Goal: Task Accomplishment & Management: Manage account settings

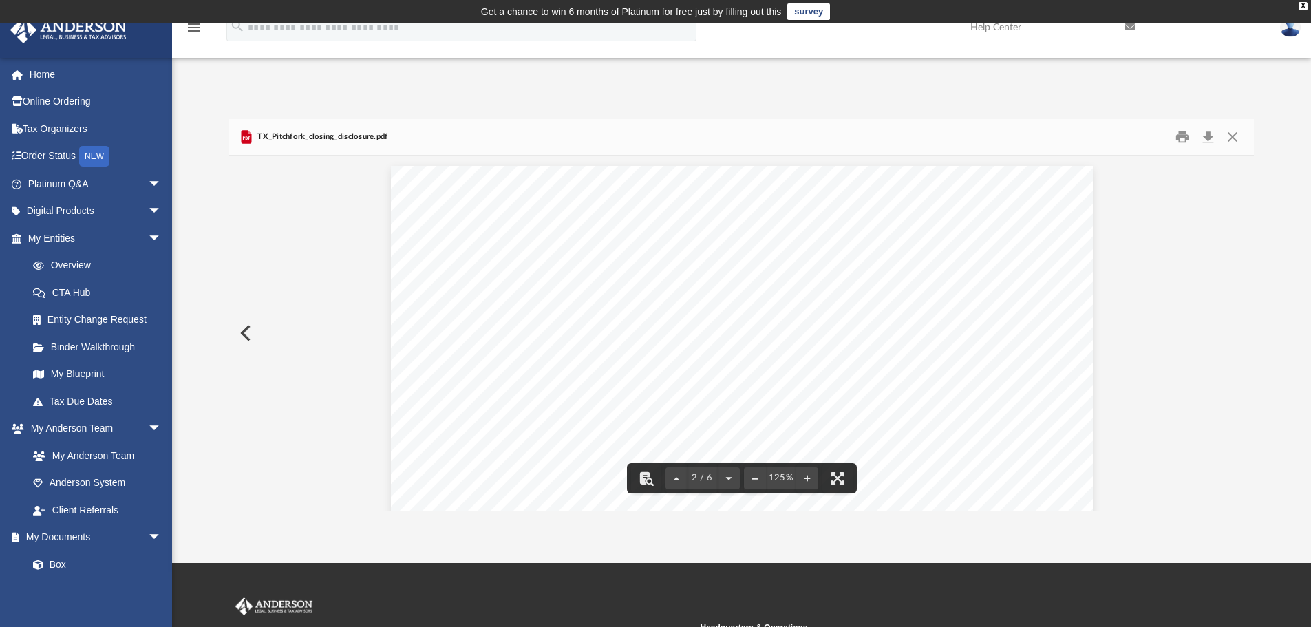
scroll to position [1170, 0]
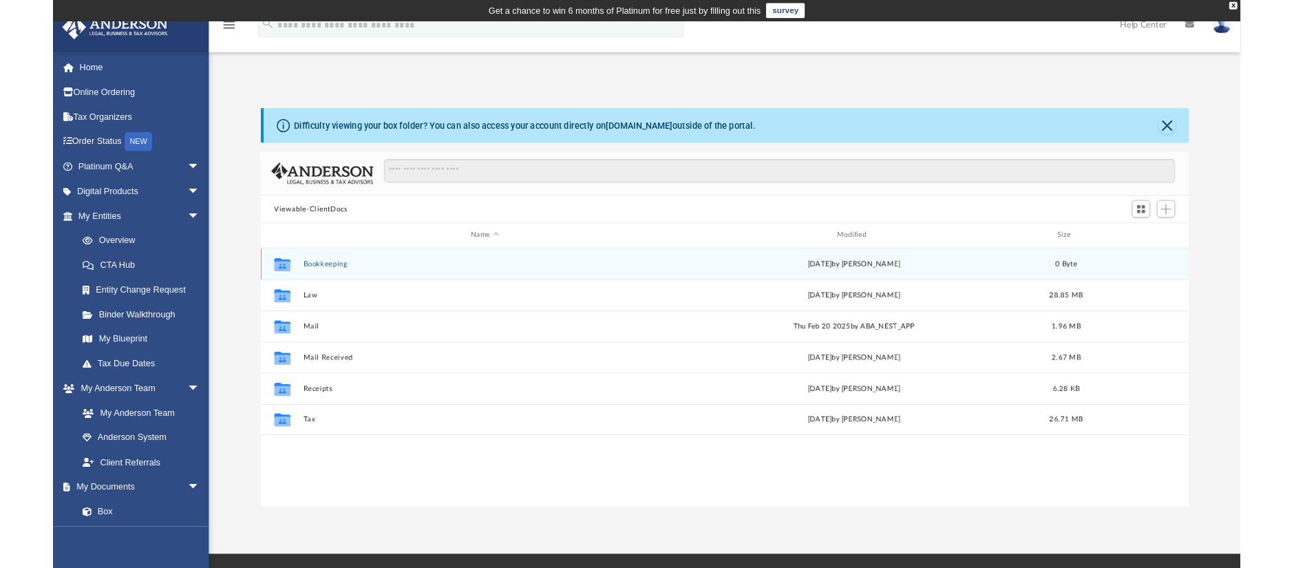
scroll to position [303, 1015]
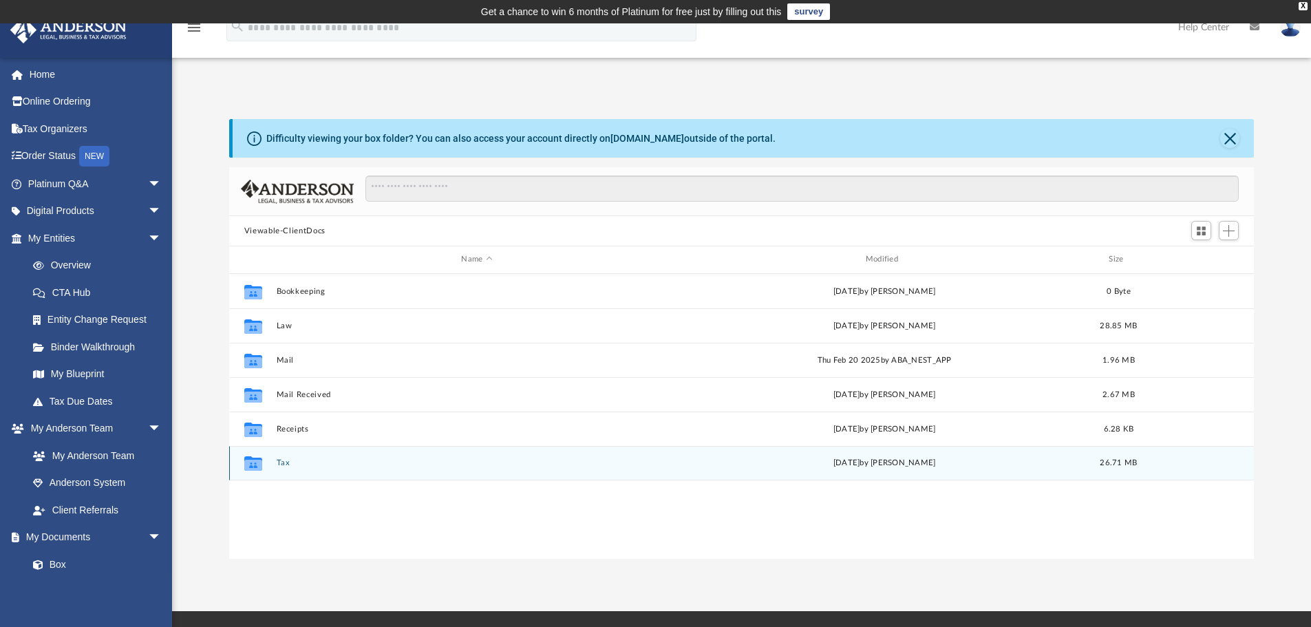
click at [282, 461] on button "Tax" at bounding box center [476, 462] width 401 height 9
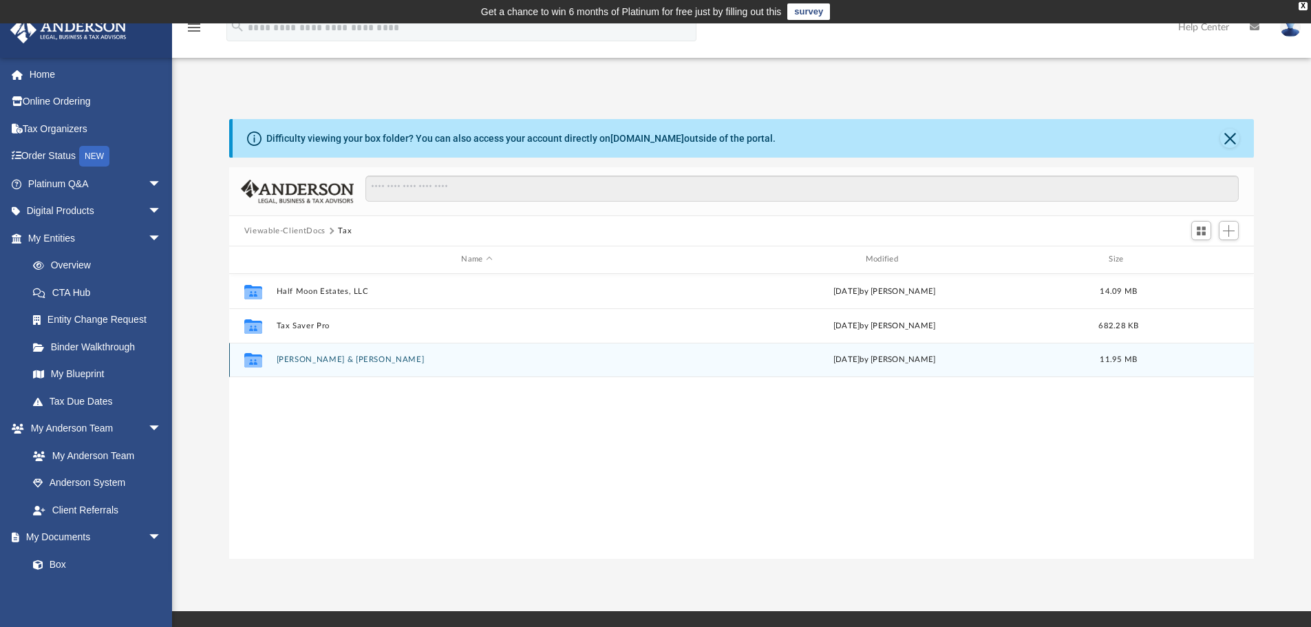
click at [337, 368] on div "Collaborated Folder Vallin, Carlos & Evelyn Tue Aug 19 2025 by Alex Price 11.95…" at bounding box center [742, 360] width 1026 height 34
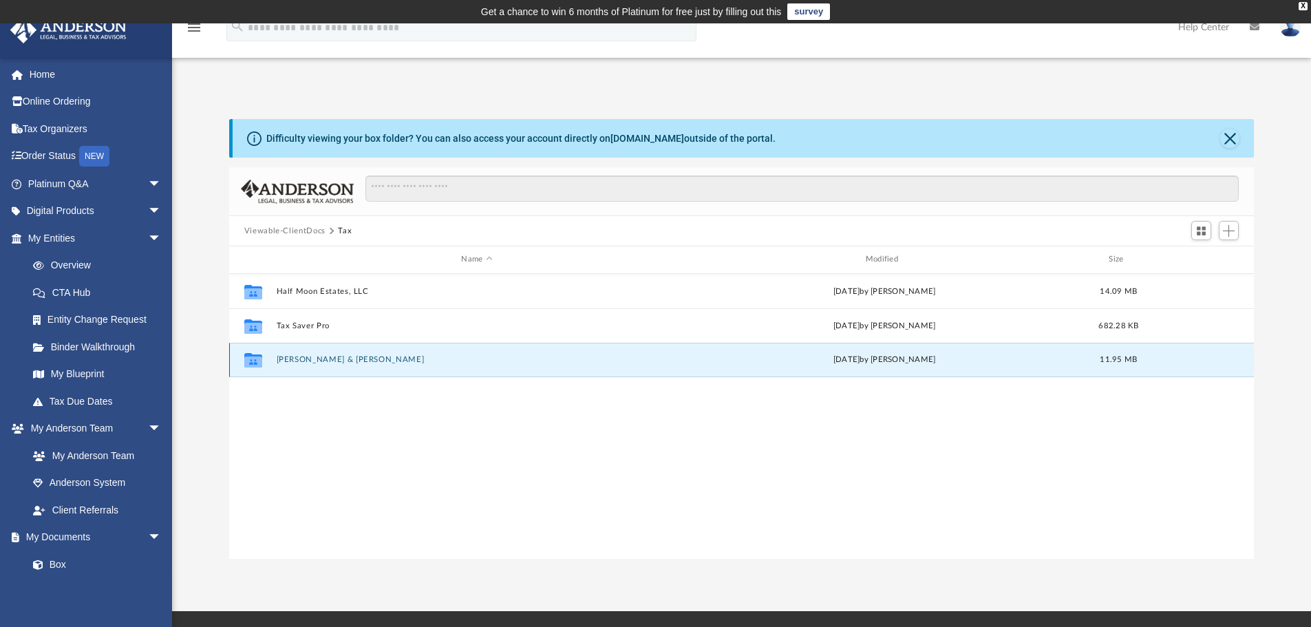
click at [339, 361] on button "Vallin, Carlos & Evelyn" at bounding box center [476, 359] width 401 height 9
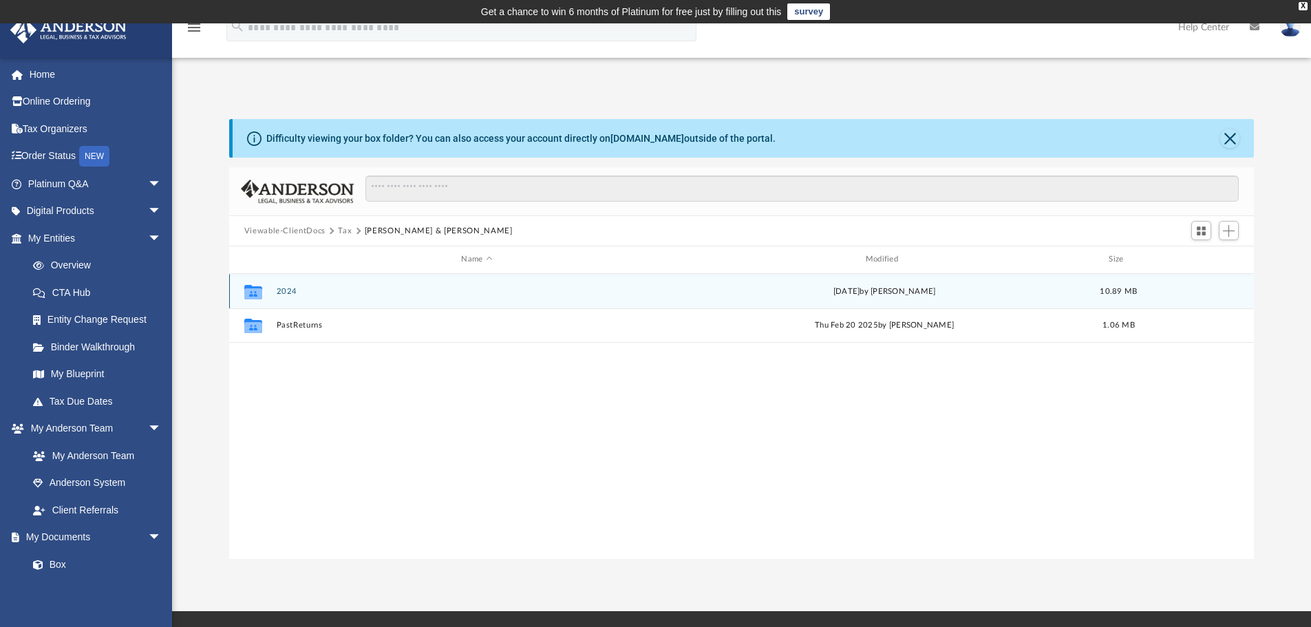
click at [293, 294] on button "2024" at bounding box center [476, 291] width 401 height 9
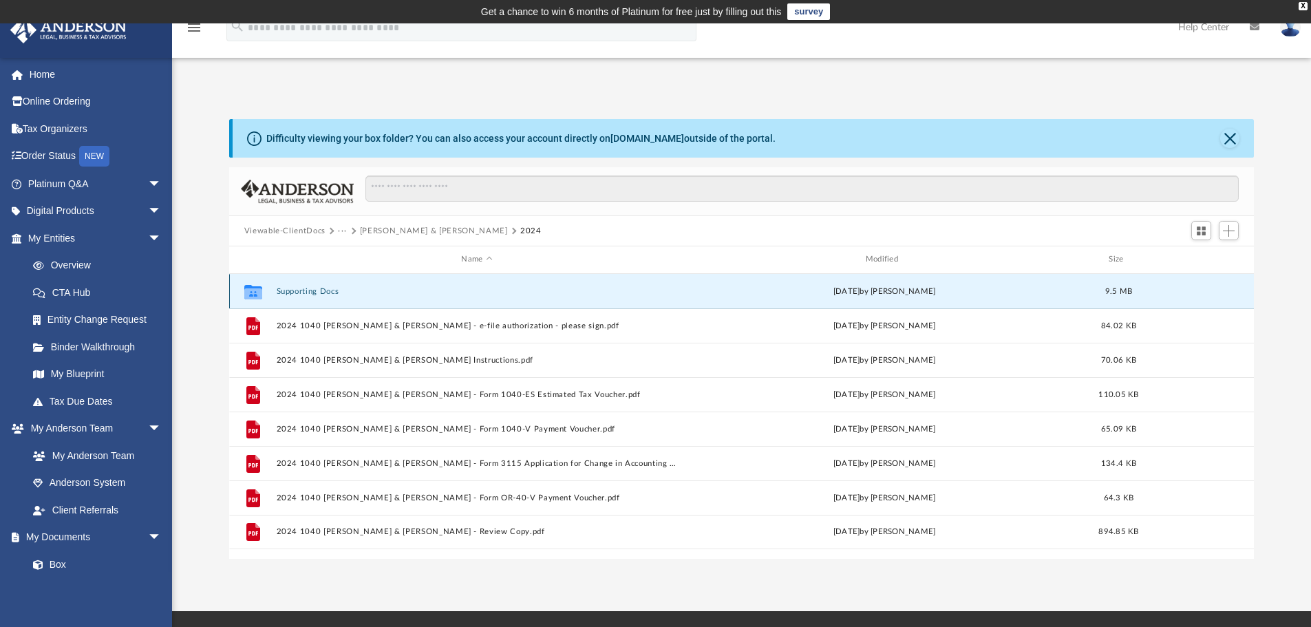
click at [314, 293] on button "Supporting Docs" at bounding box center [476, 291] width 401 height 9
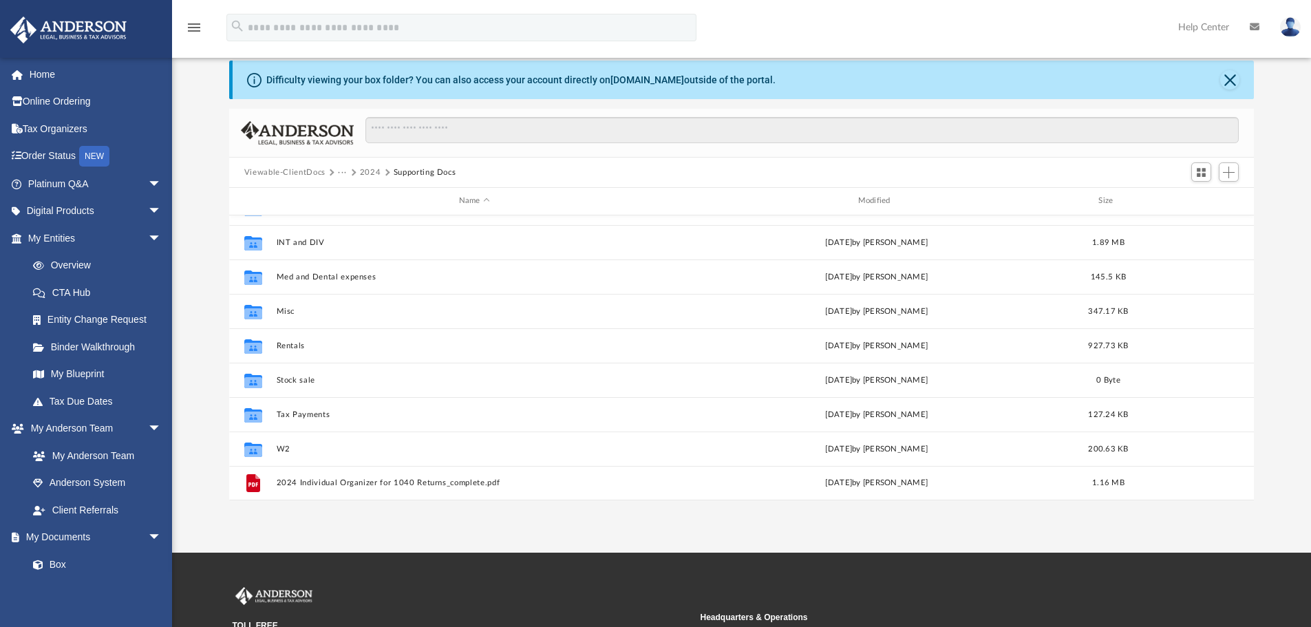
scroll to position [138, 0]
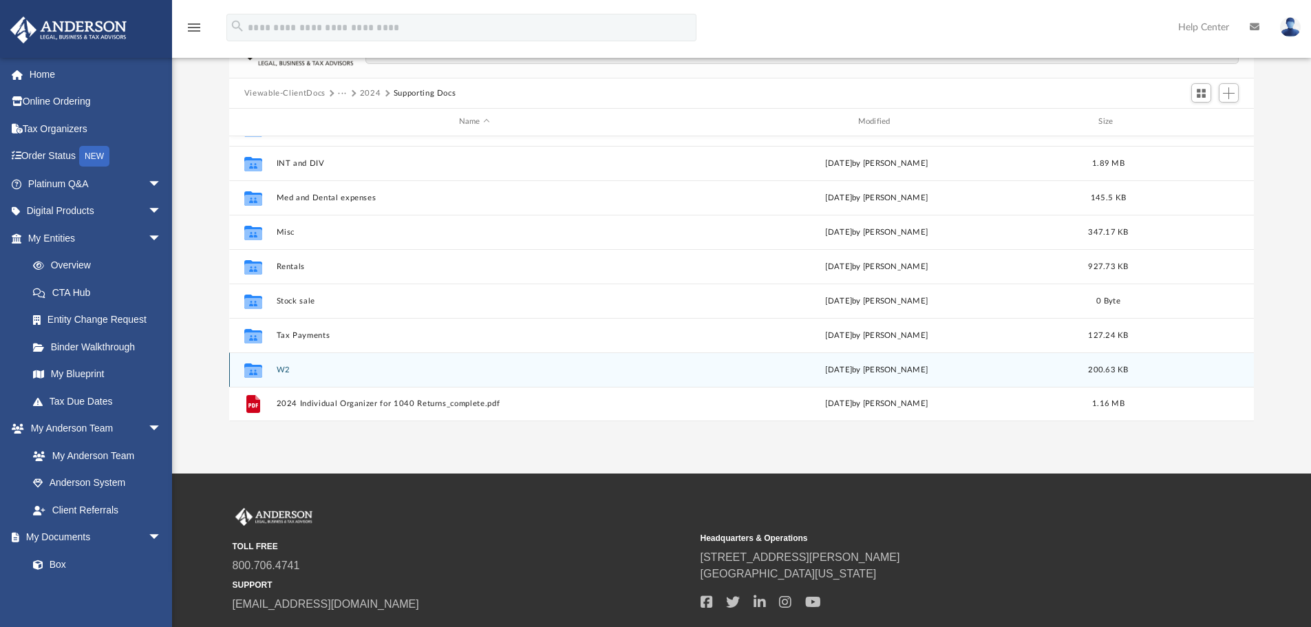
click at [284, 365] on button "W2" at bounding box center [474, 369] width 396 height 9
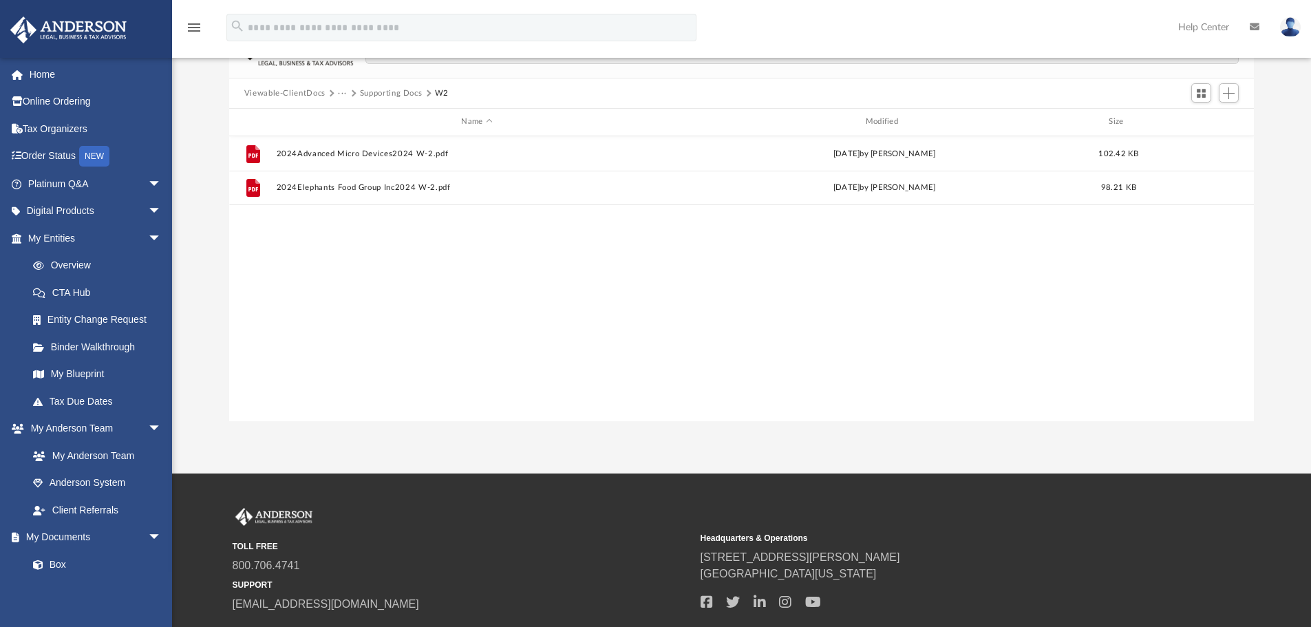
scroll to position [0, 0]
click at [373, 87] on button "Supporting Docs" at bounding box center [391, 93] width 63 height 12
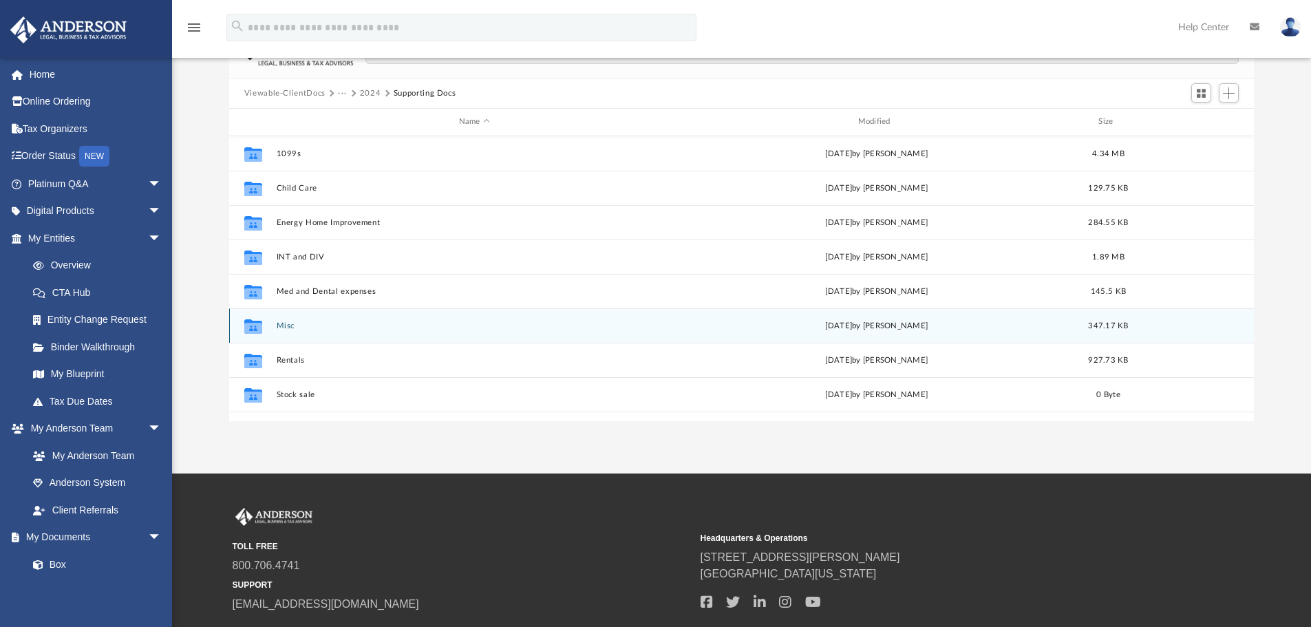
click at [286, 324] on button "Misc" at bounding box center [474, 325] width 396 height 9
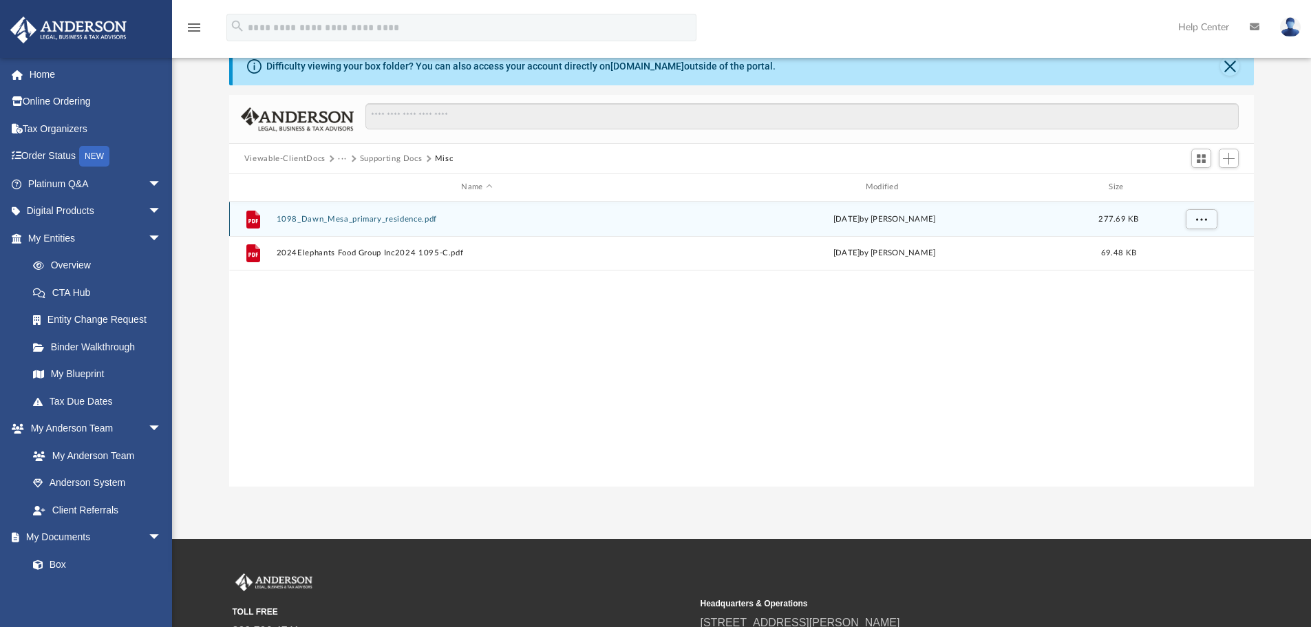
scroll to position [69, 0]
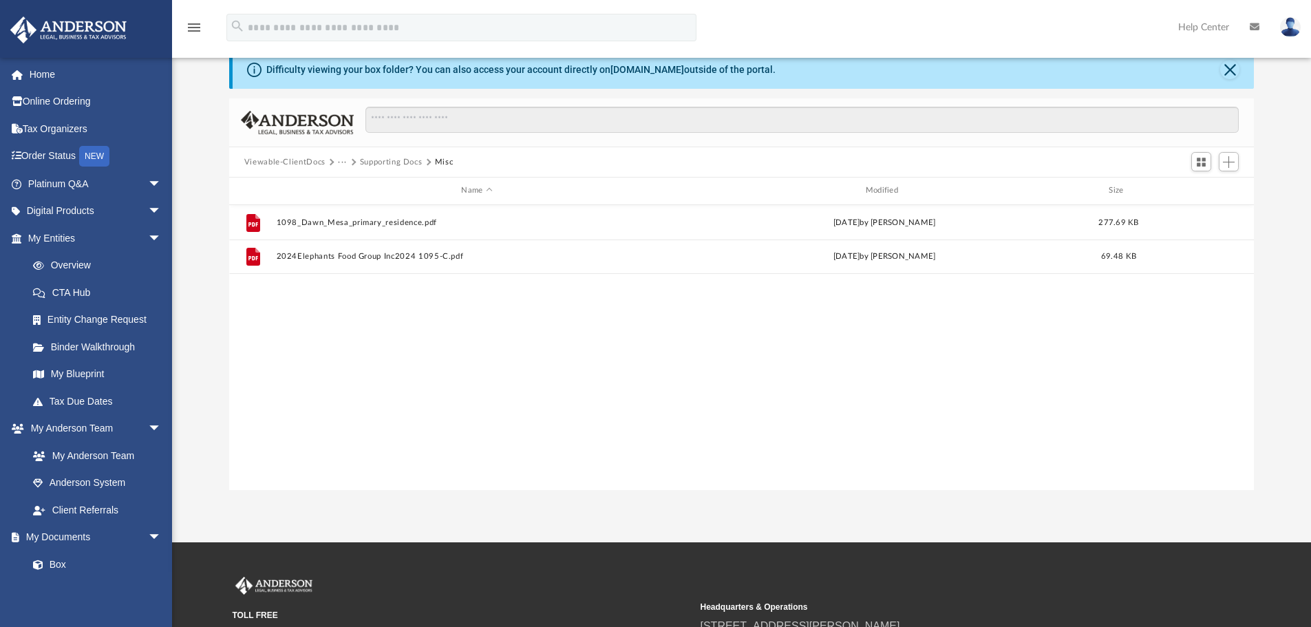
click at [412, 160] on button "Supporting Docs" at bounding box center [391, 162] width 63 height 12
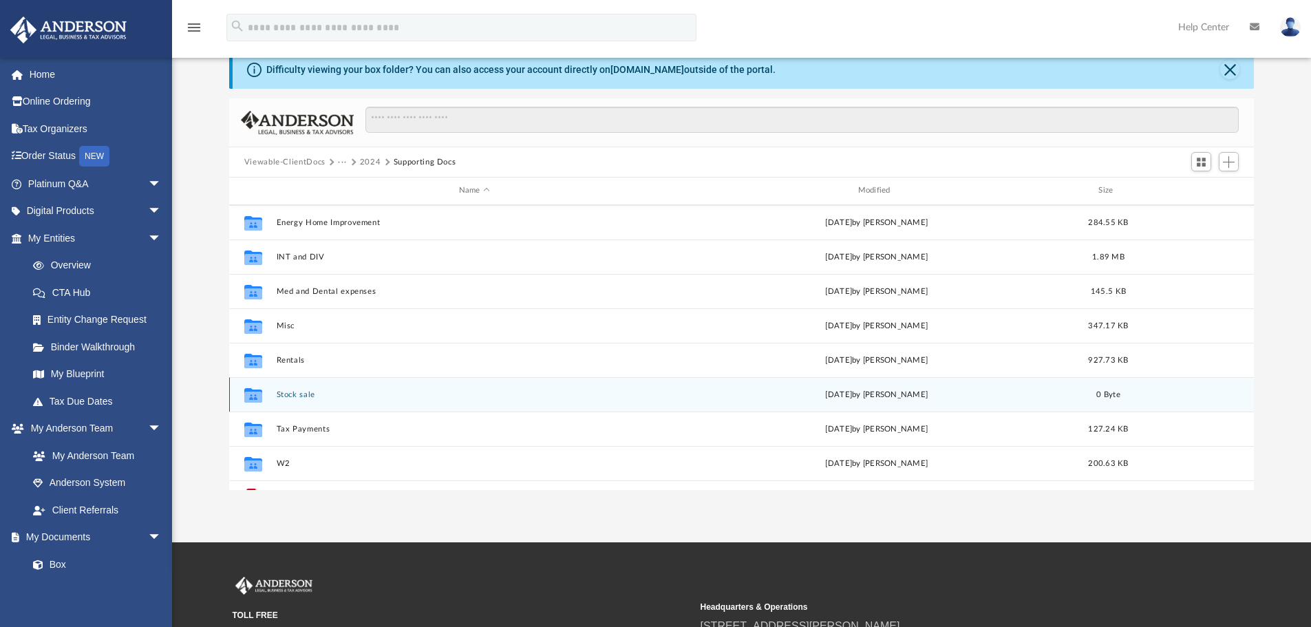
click at [301, 393] on button "Stock sale" at bounding box center [474, 394] width 396 height 9
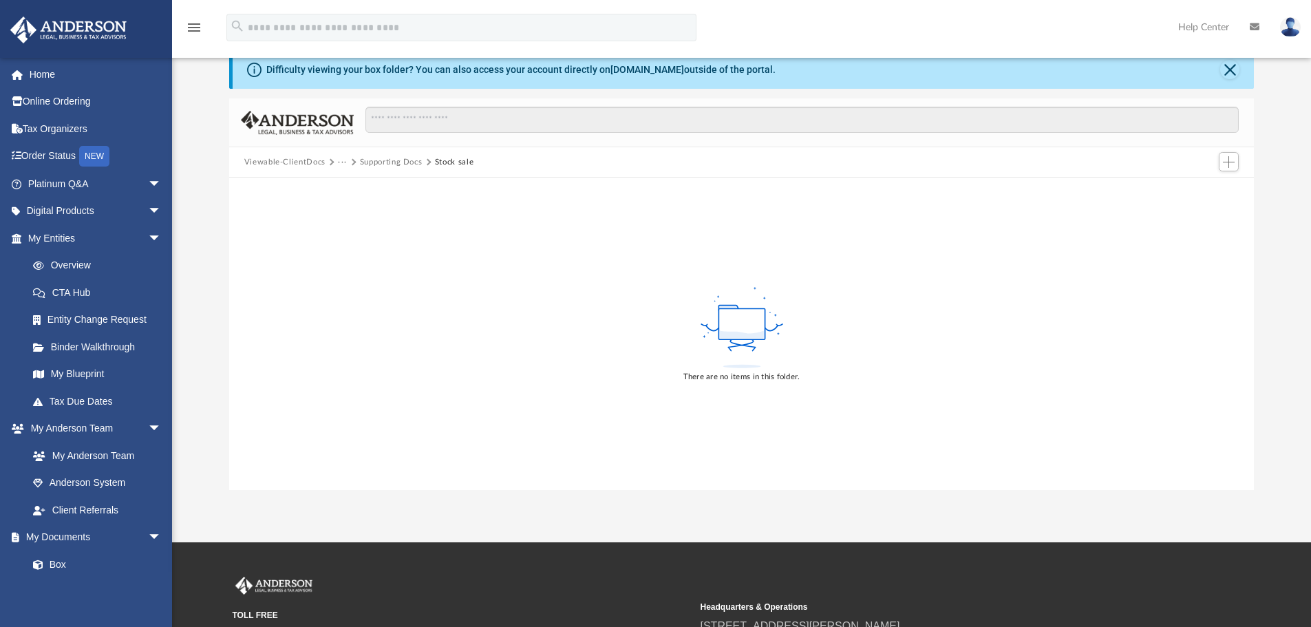
click at [412, 160] on button "Supporting Docs" at bounding box center [391, 162] width 63 height 12
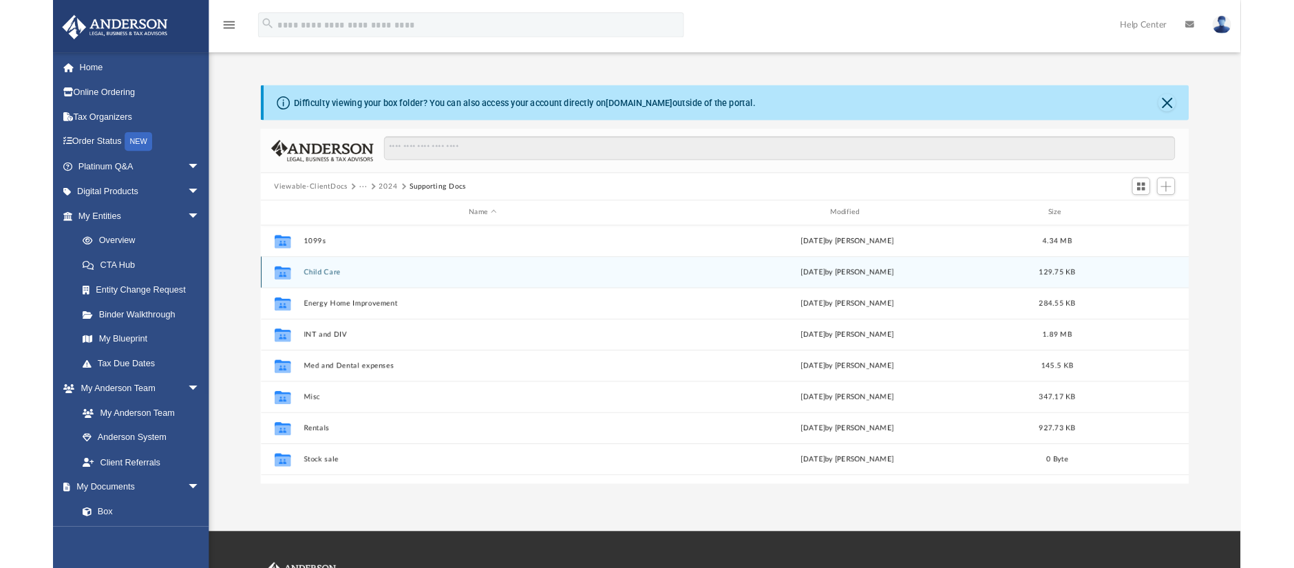
scroll to position [0, 0]
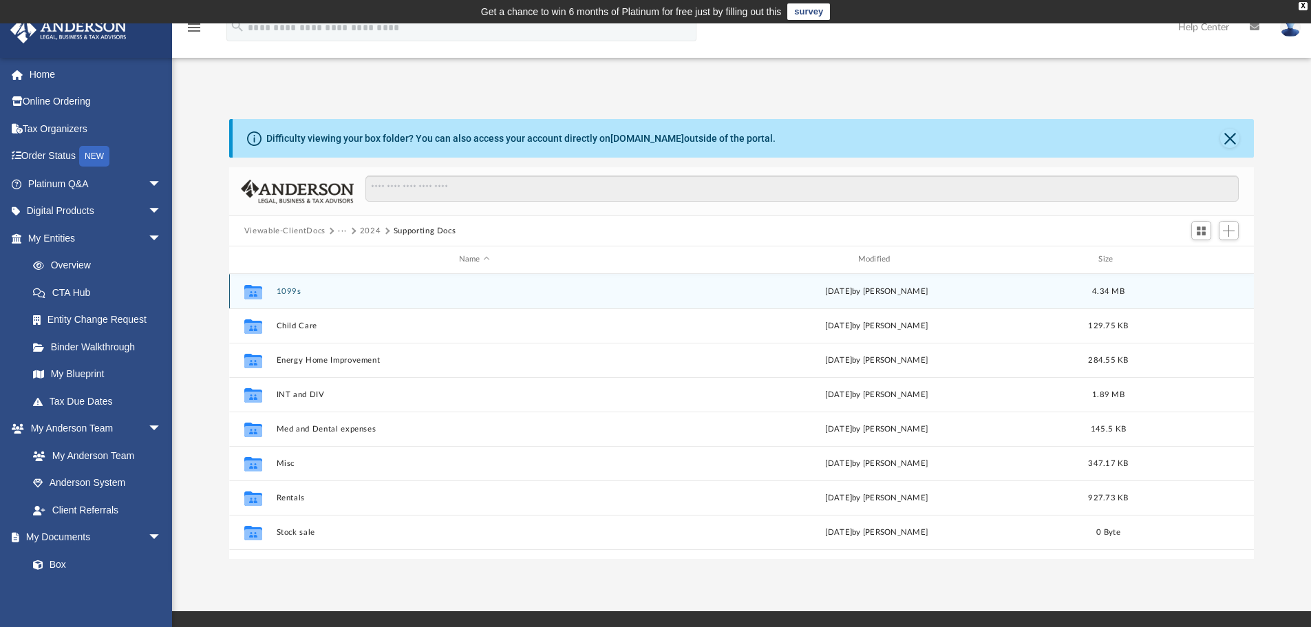
click at [290, 288] on button "1099s" at bounding box center [474, 291] width 396 height 9
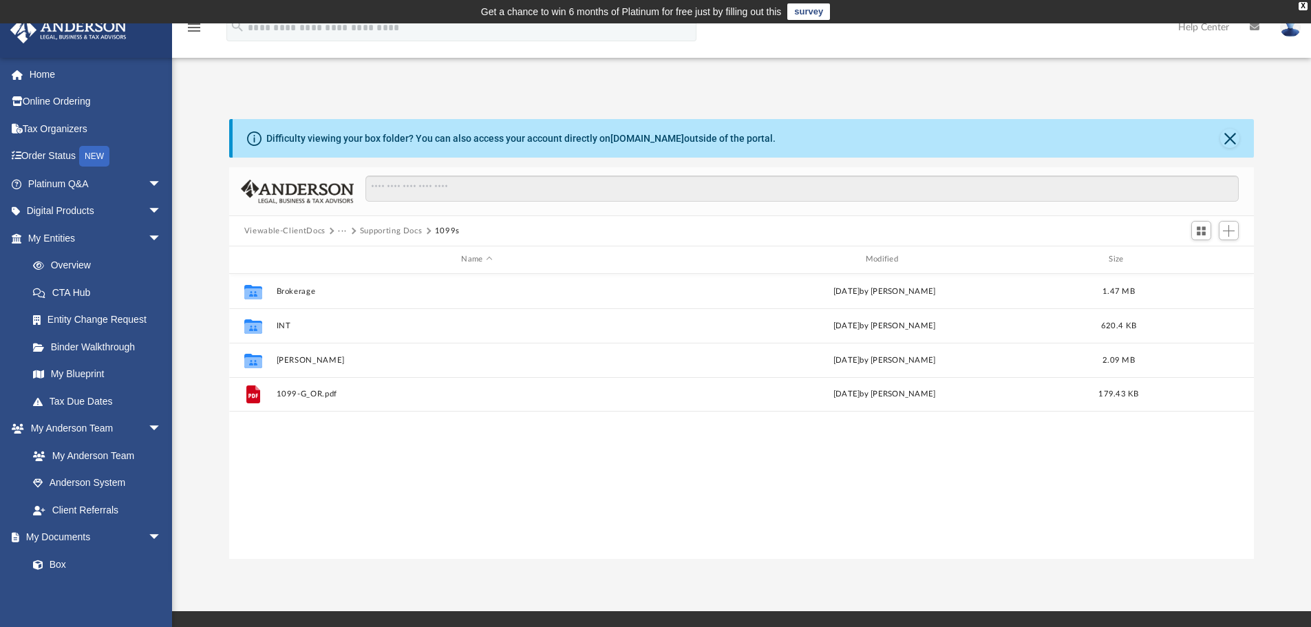
click at [401, 228] on button "Supporting Docs" at bounding box center [391, 231] width 63 height 12
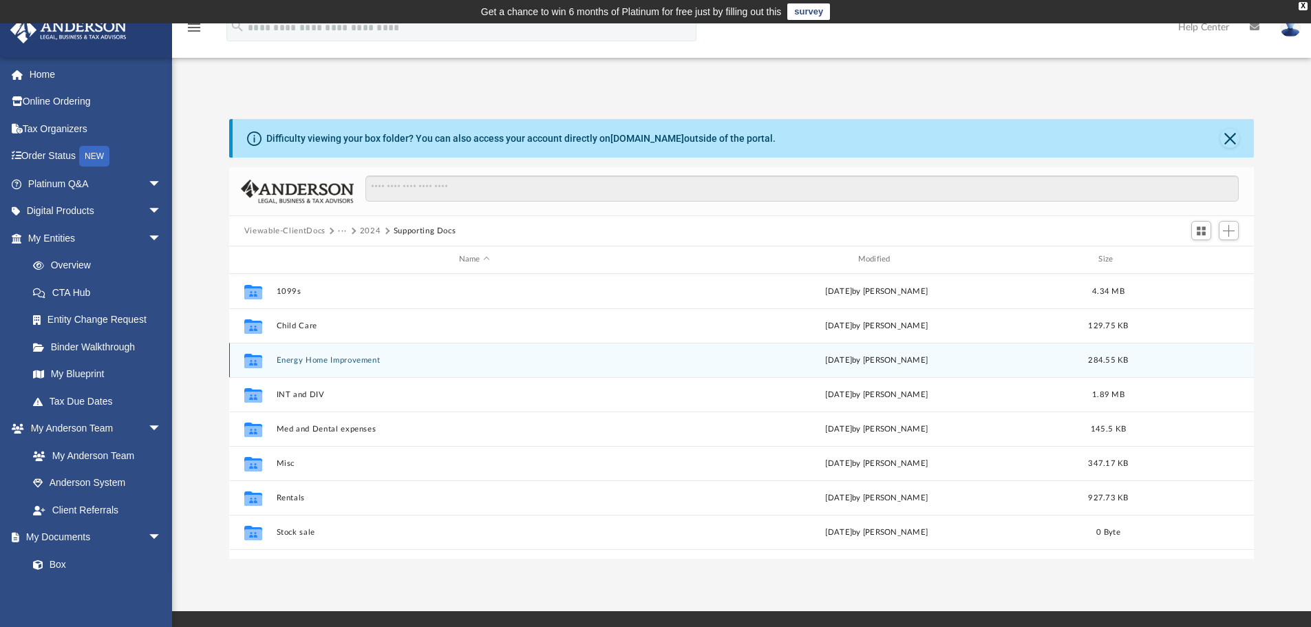
click at [324, 364] on button "Energy Home Improvement" at bounding box center [474, 360] width 396 height 9
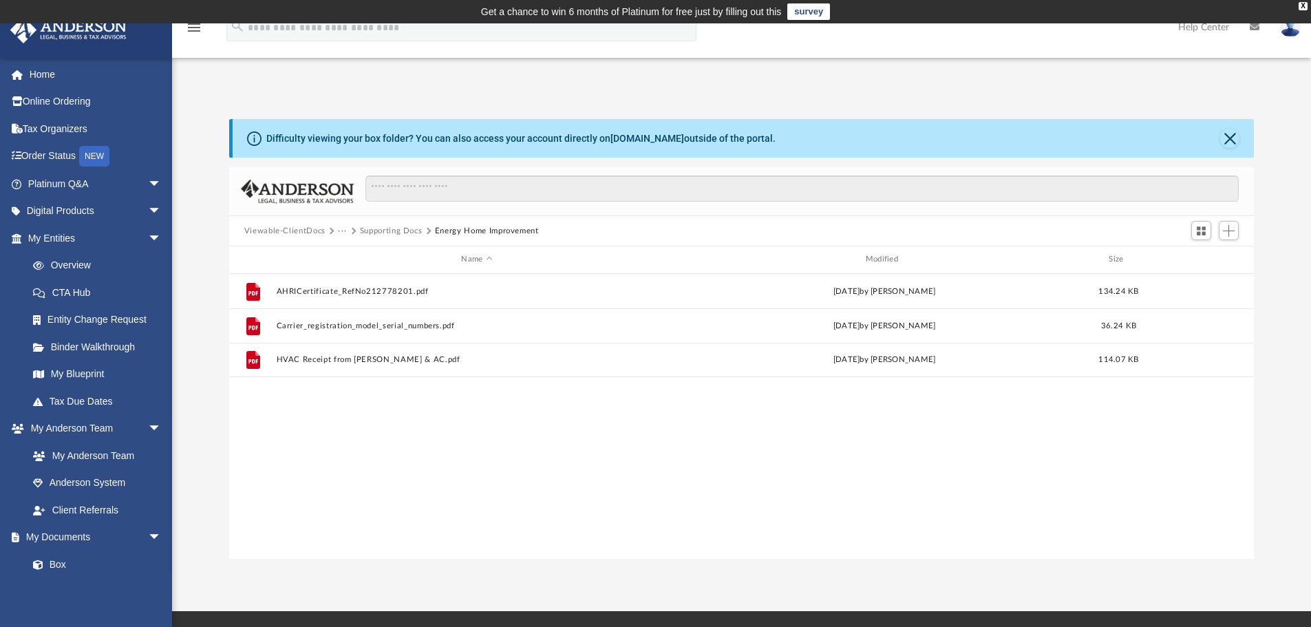
click at [414, 225] on button "Supporting Docs" at bounding box center [391, 231] width 63 height 12
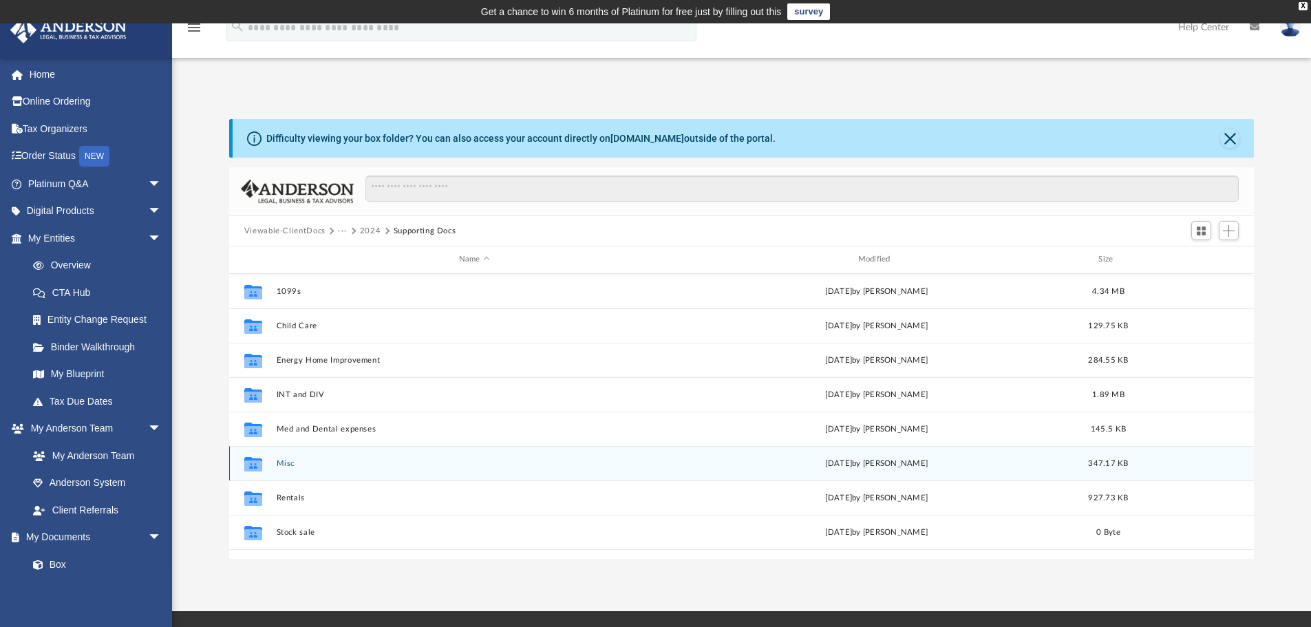
click at [277, 465] on button "Misc" at bounding box center [474, 463] width 396 height 9
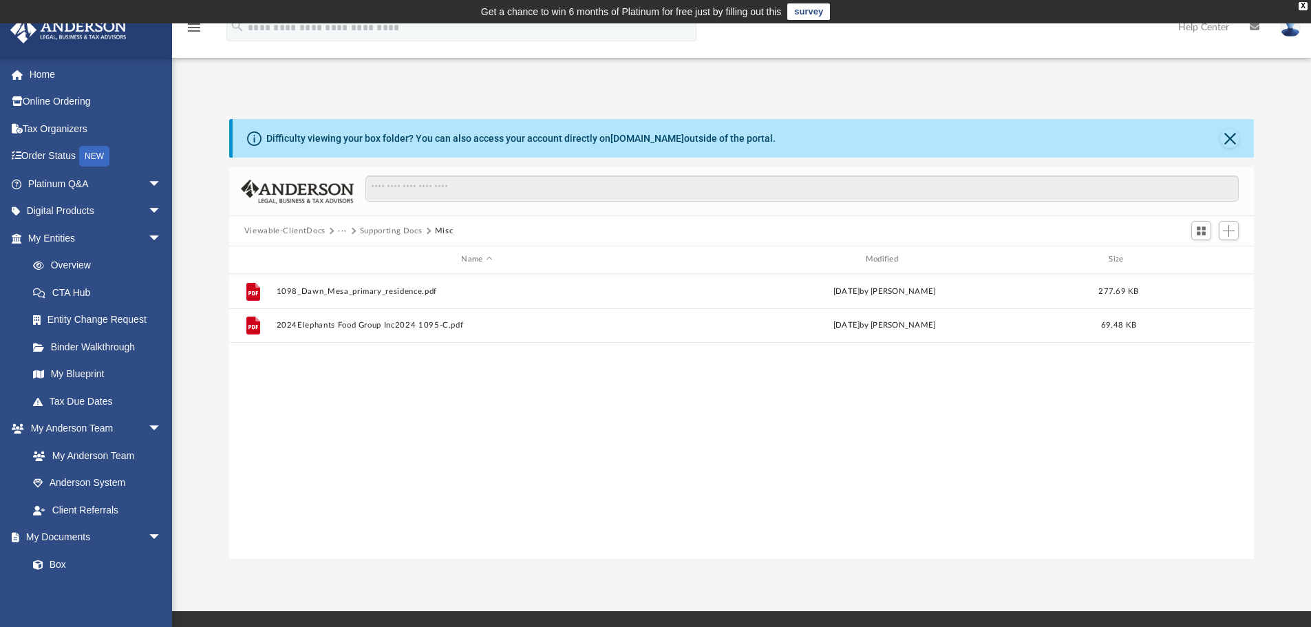
click at [392, 232] on button "Supporting Docs" at bounding box center [391, 231] width 63 height 12
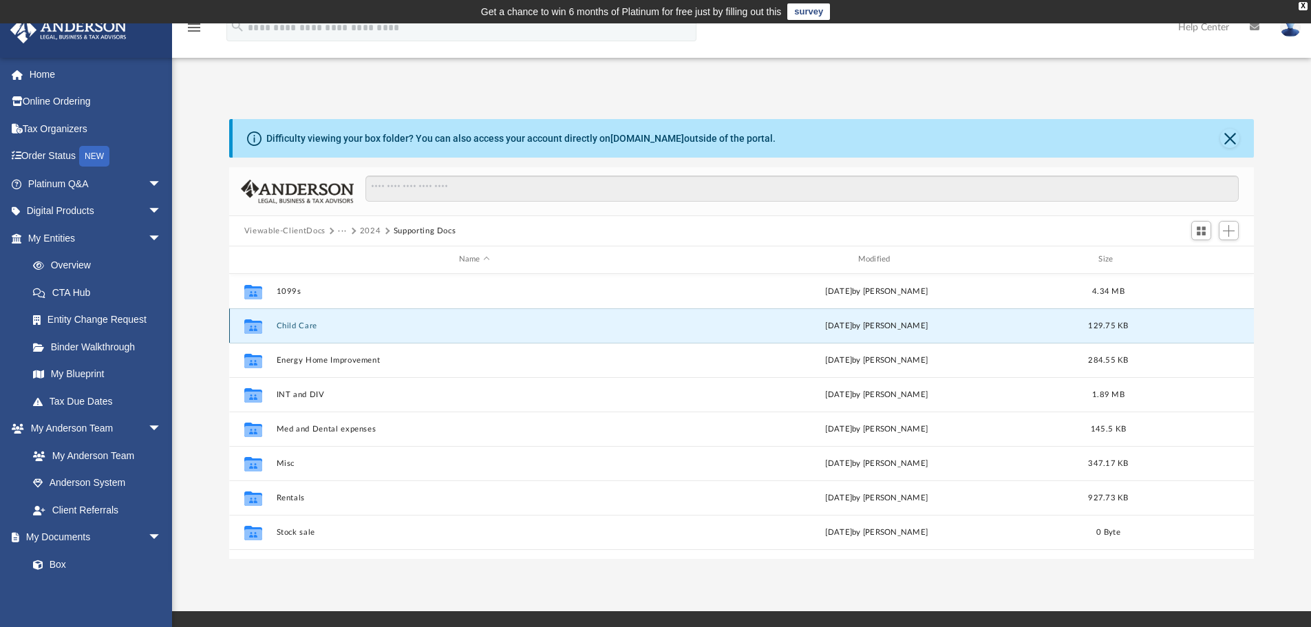
click at [288, 325] on button "Child Care" at bounding box center [474, 325] width 396 height 9
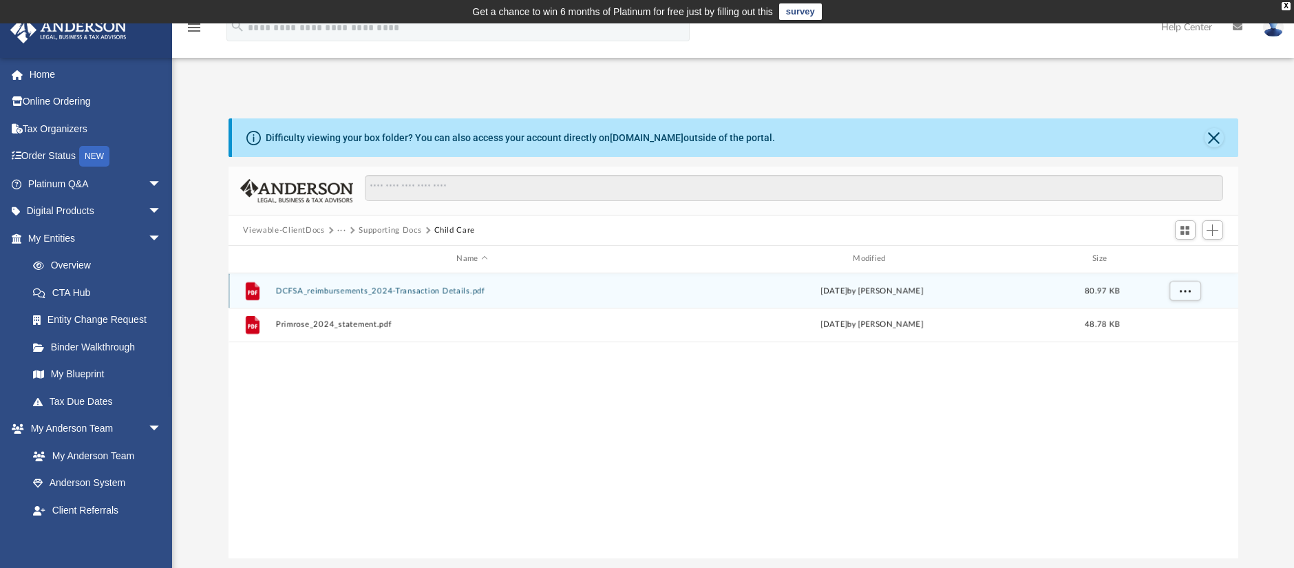
scroll to position [303, 1015]
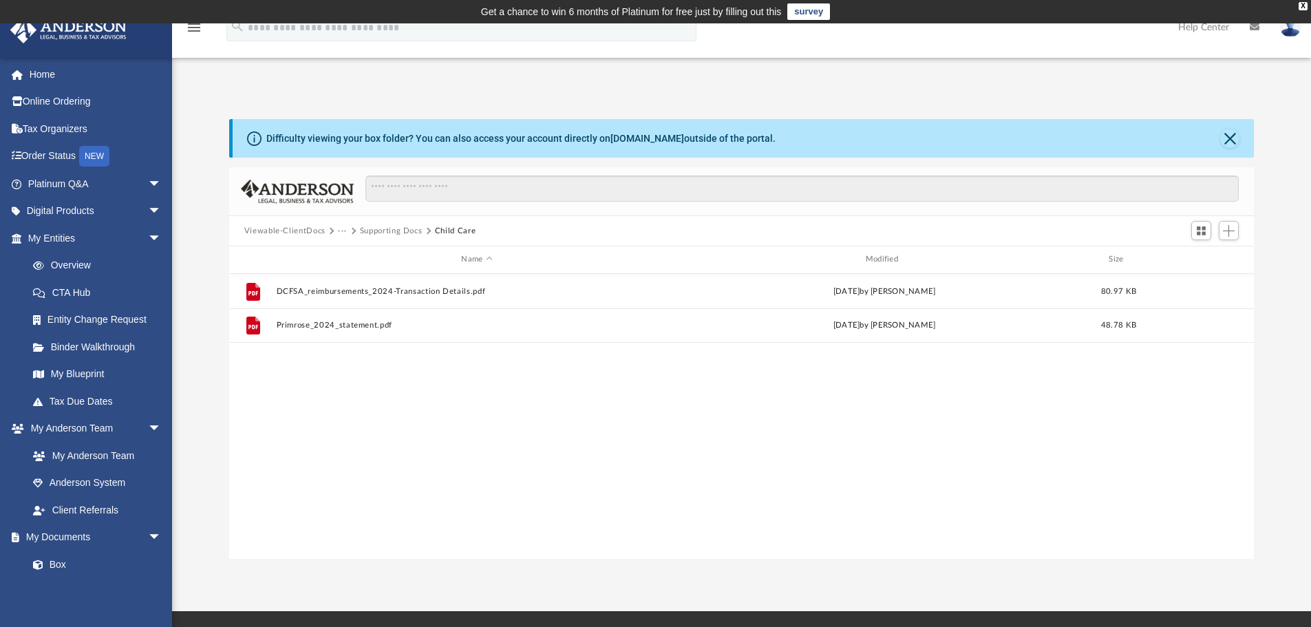
click at [675, 409] on div "File DCFSA_reimbursements_2024-Transaction Details.pdf Wed May 21 2025 by Carlo…" at bounding box center [742, 416] width 1026 height 285
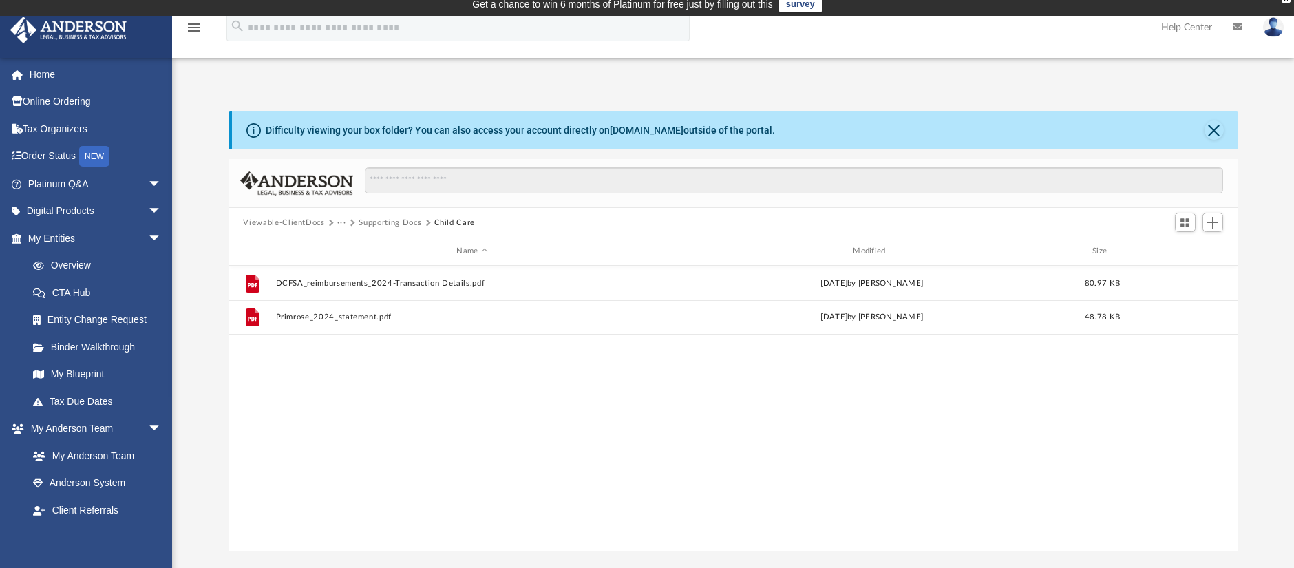
scroll to position [0, 0]
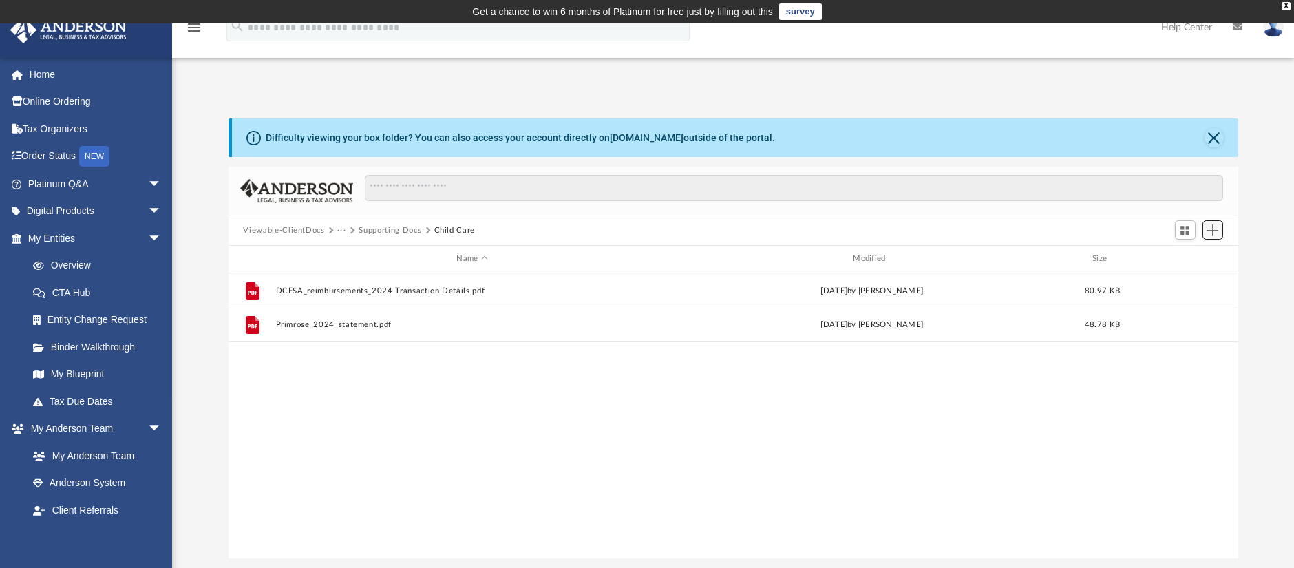
click at [1218, 226] on span "Add" at bounding box center [1213, 230] width 12 height 12
click at [1182, 258] on li "Upload" at bounding box center [1193, 258] width 44 height 14
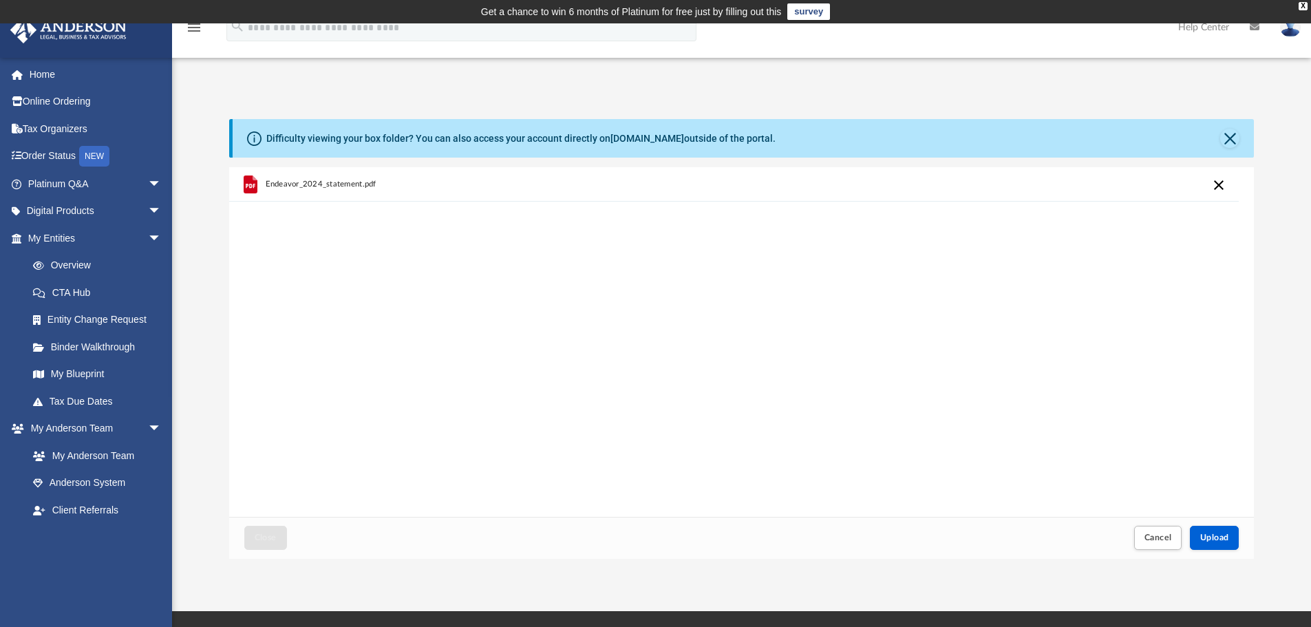
scroll to position [339, 1015]
click at [1229, 531] on button "Upload" at bounding box center [1215, 538] width 50 height 24
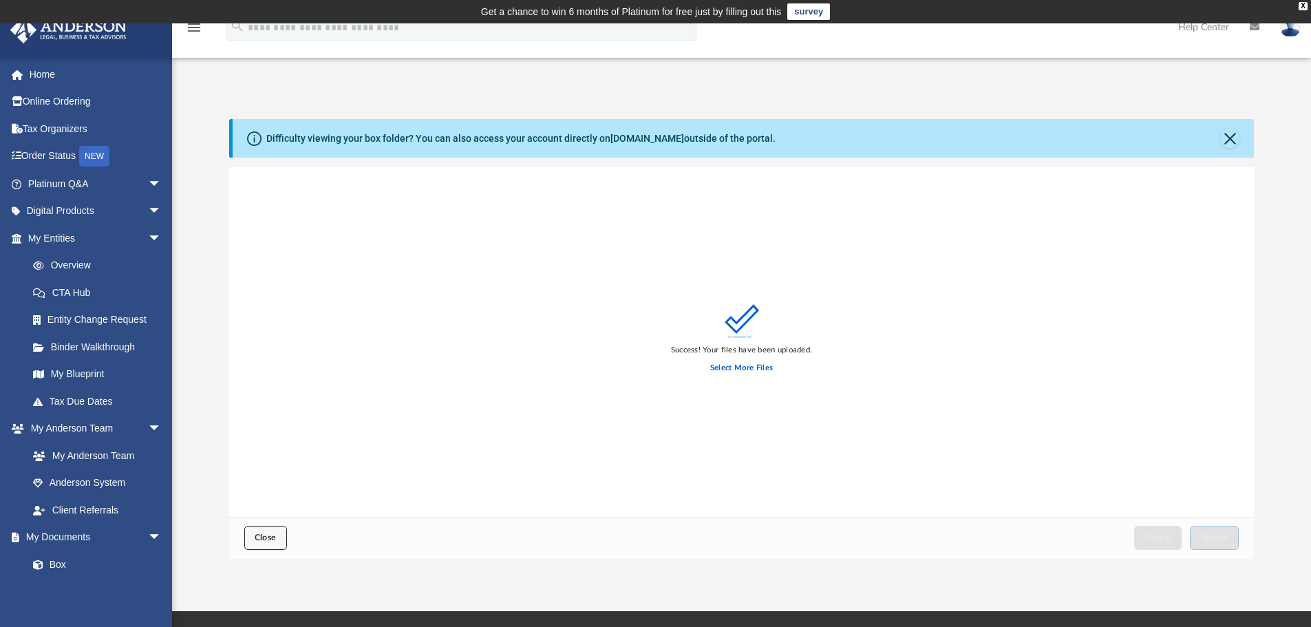
click at [264, 534] on span "Close" at bounding box center [266, 537] width 22 height 8
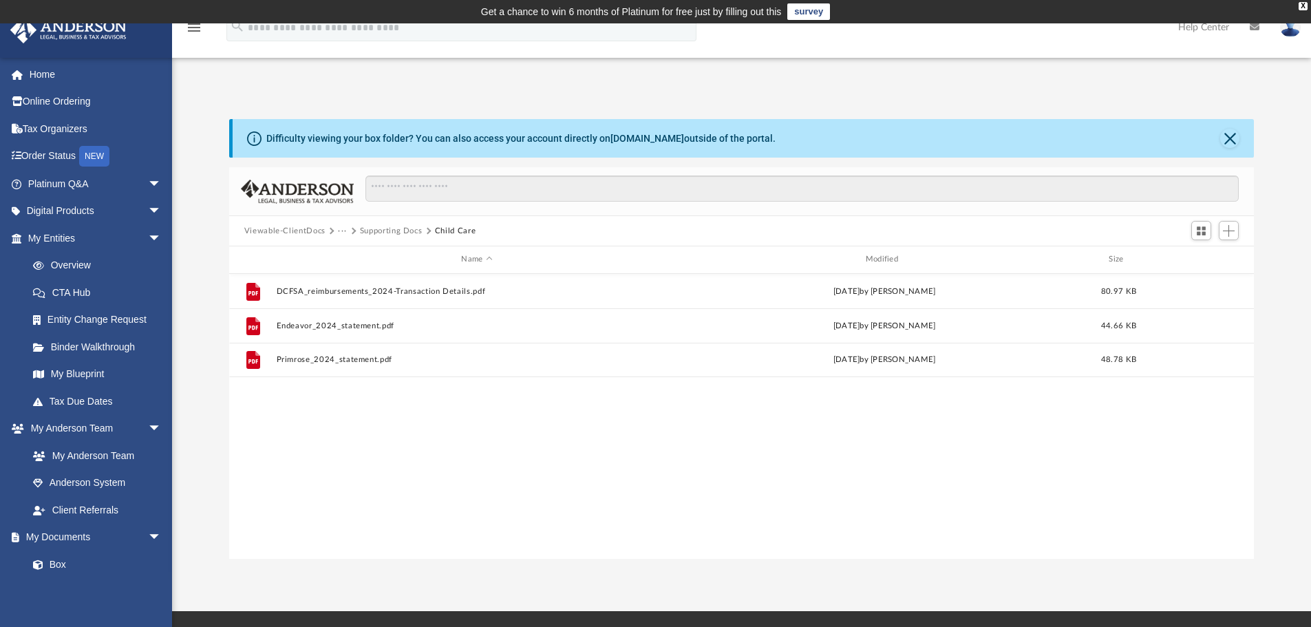
click at [385, 226] on button "Supporting Docs" at bounding box center [391, 231] width 63 height 12
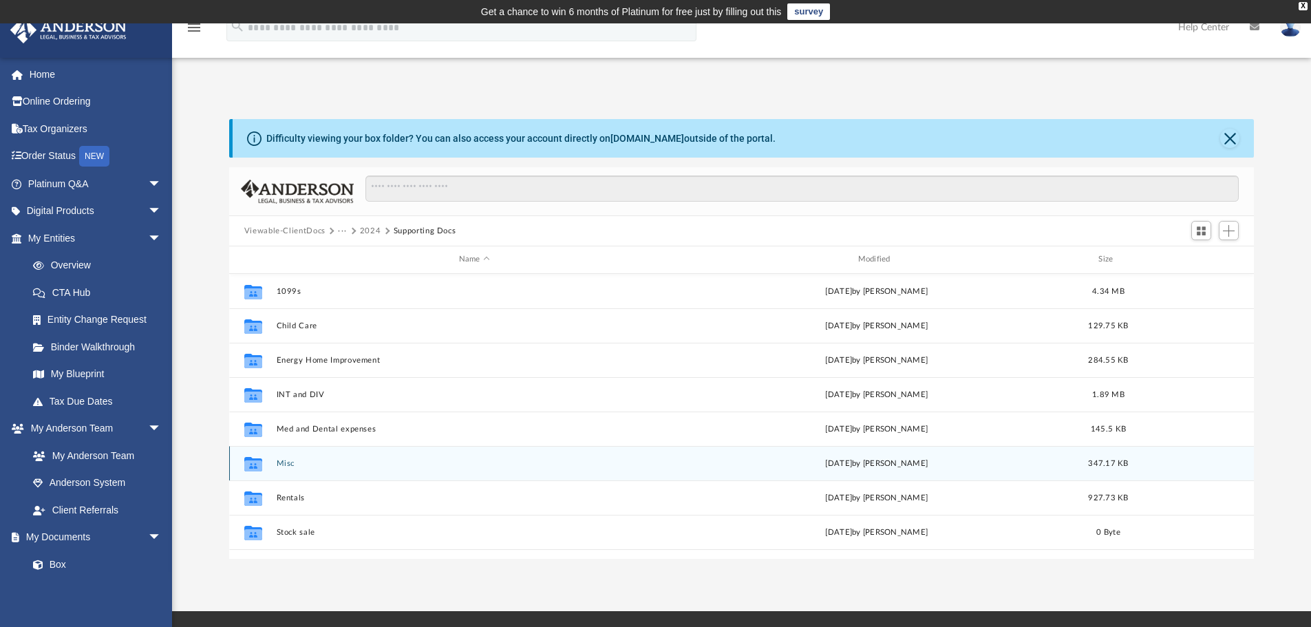
click at [306, 461] on button "Misc" at bounding box center [474, 463] width 396 height 9
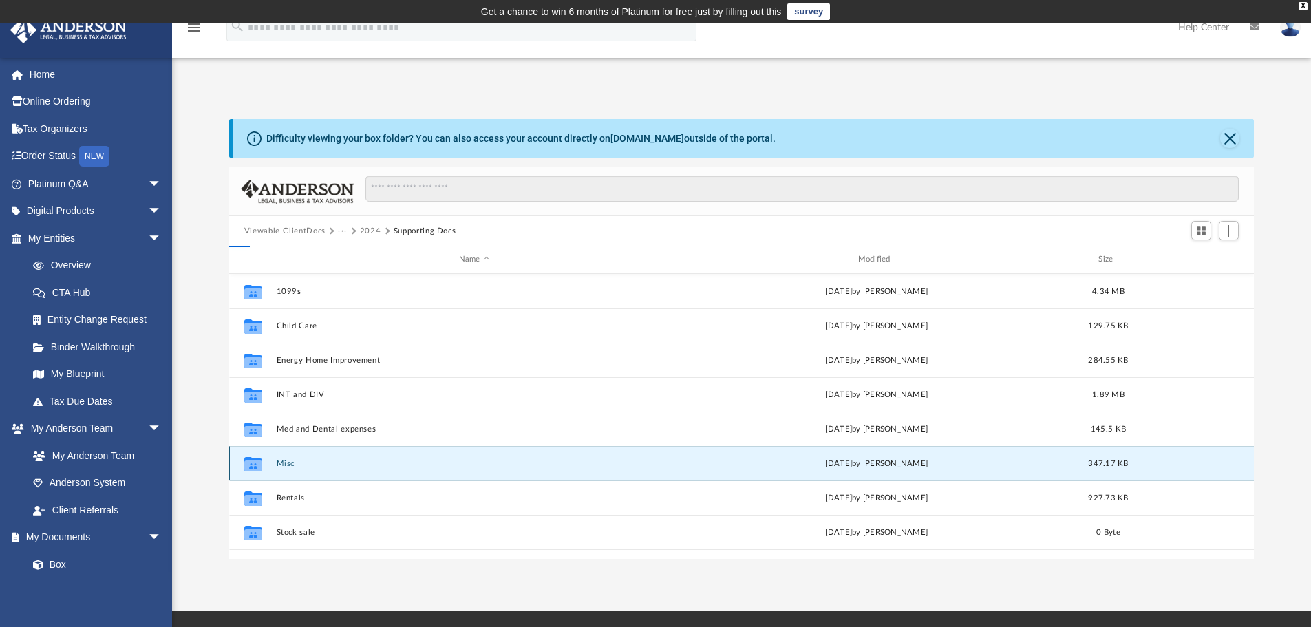
click at [306, 461] on button "Misc" at bounding box center [474, 463] width 396 height 9
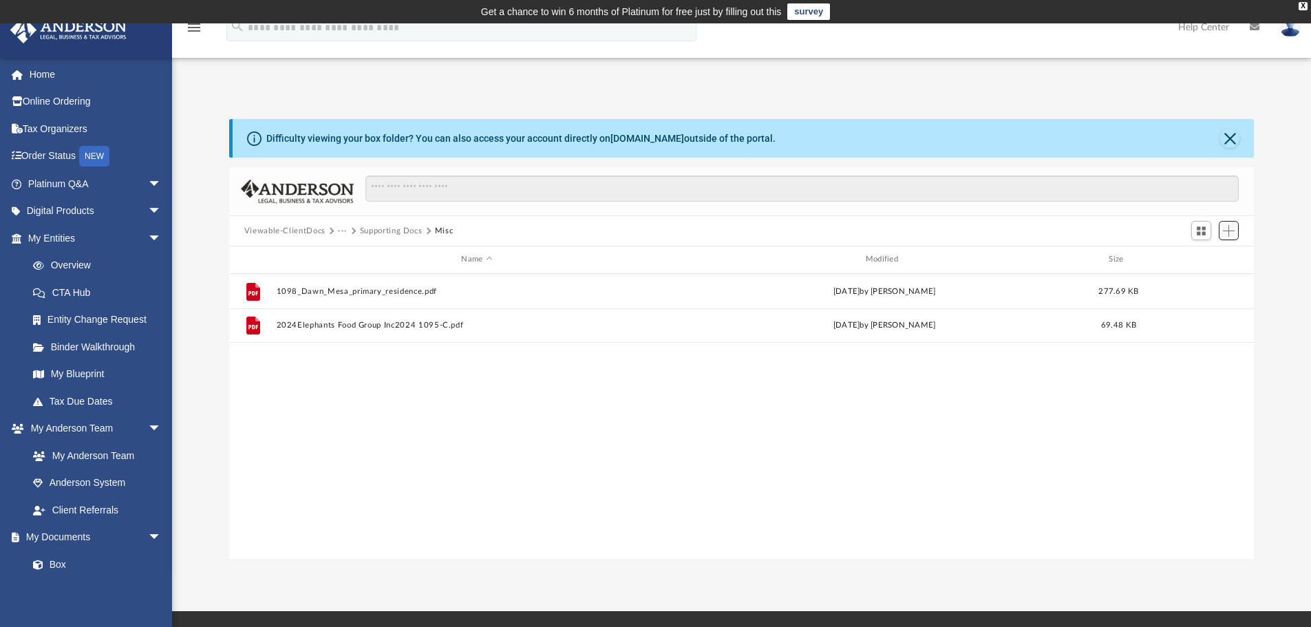
click at [1229, 233] on span "Add" at bounding box center [1229, 231] width 12 height 12
click at [1213, 253] on li "Upload" at bounding box center [1209, 258] width 44 height 14
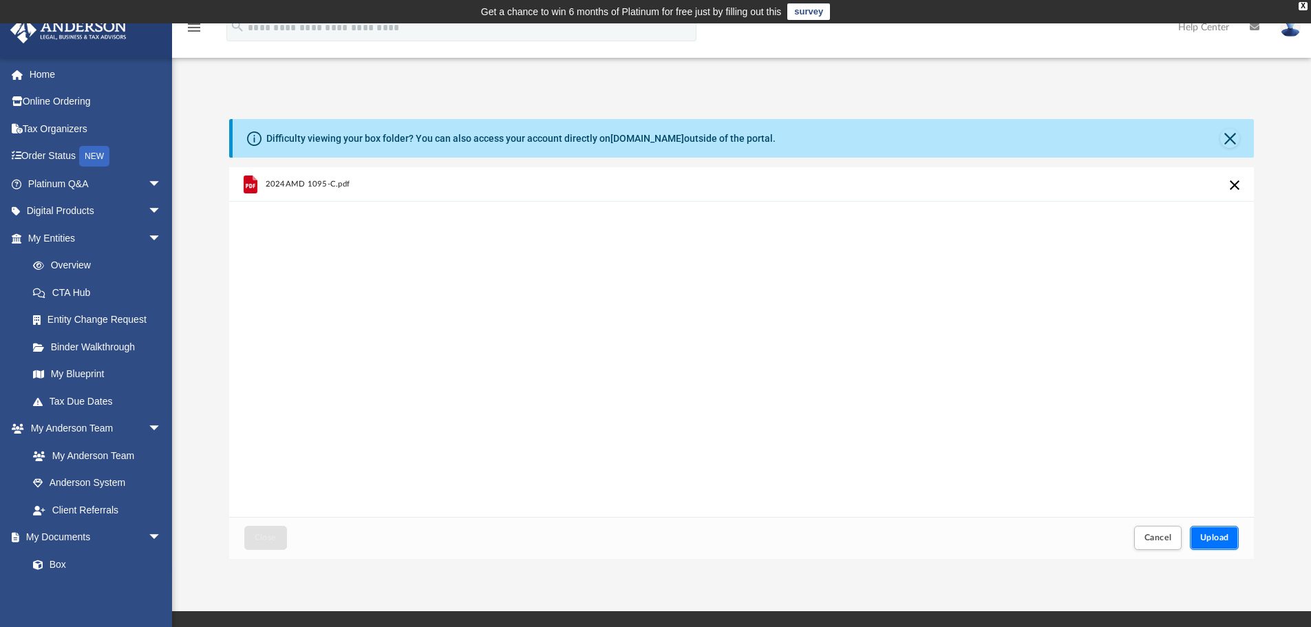
click at [1224, 532] on button "Upload" at bounding box center [1215, 538] width 50 height 24
click at [263, 544] on button "Close" at bounding box center [265, 538] width 43 height 24
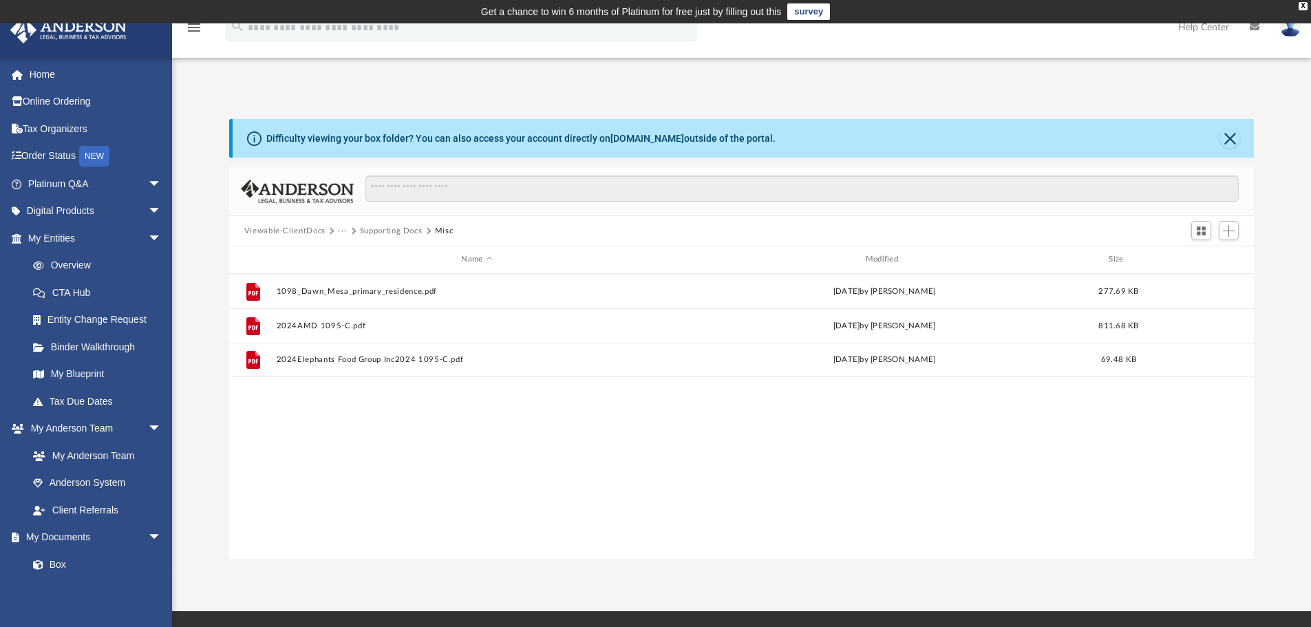
click at [406, 230] on button "Supporting Docs" at bounding box center [391, 231] width 63 height 12
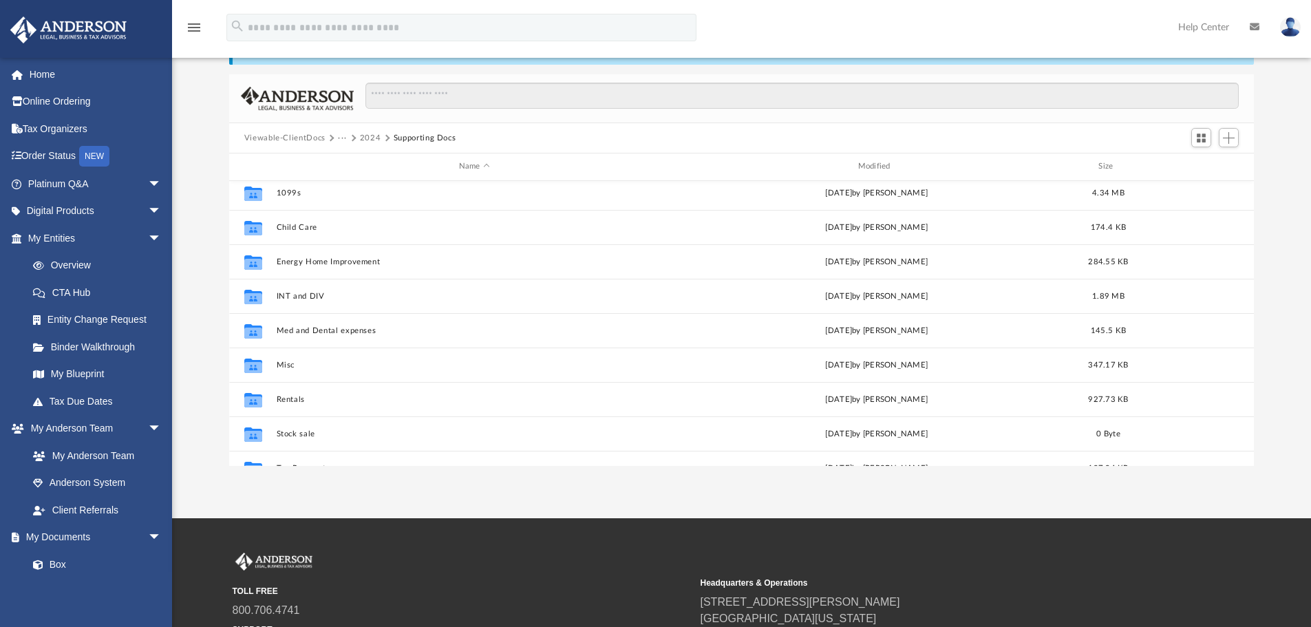
scroll to position [0, 0]
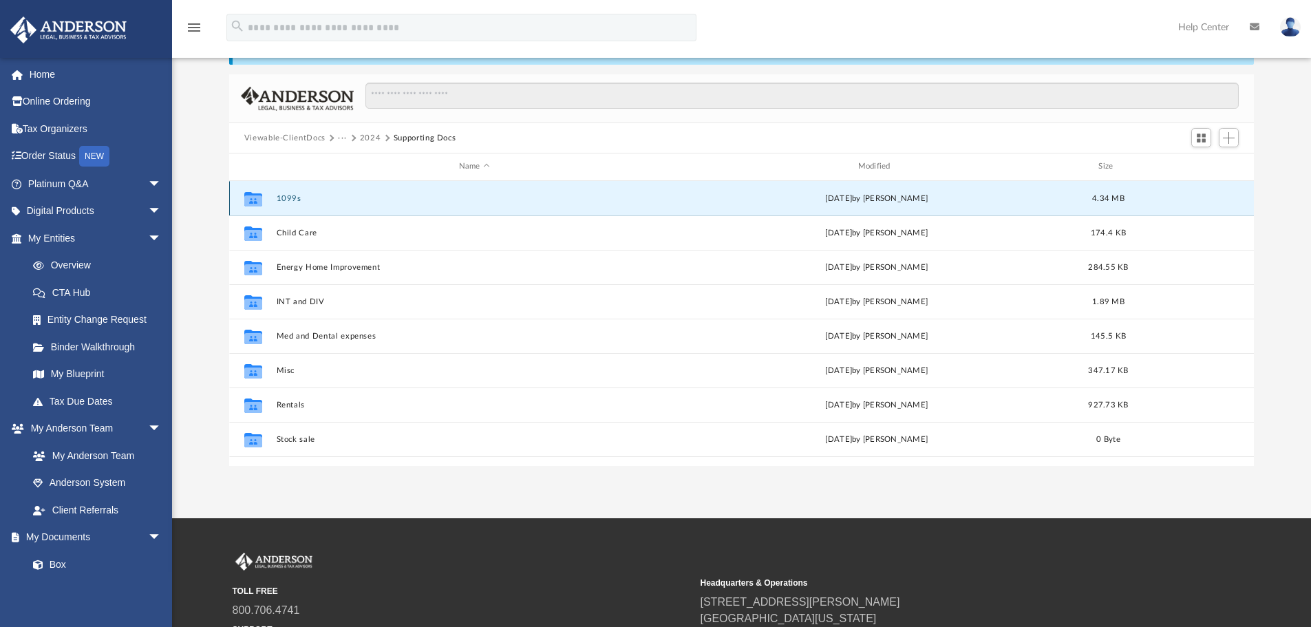
click at [282, 197] on button "1099s" at bounding box center [474, 198] width 396 height 9
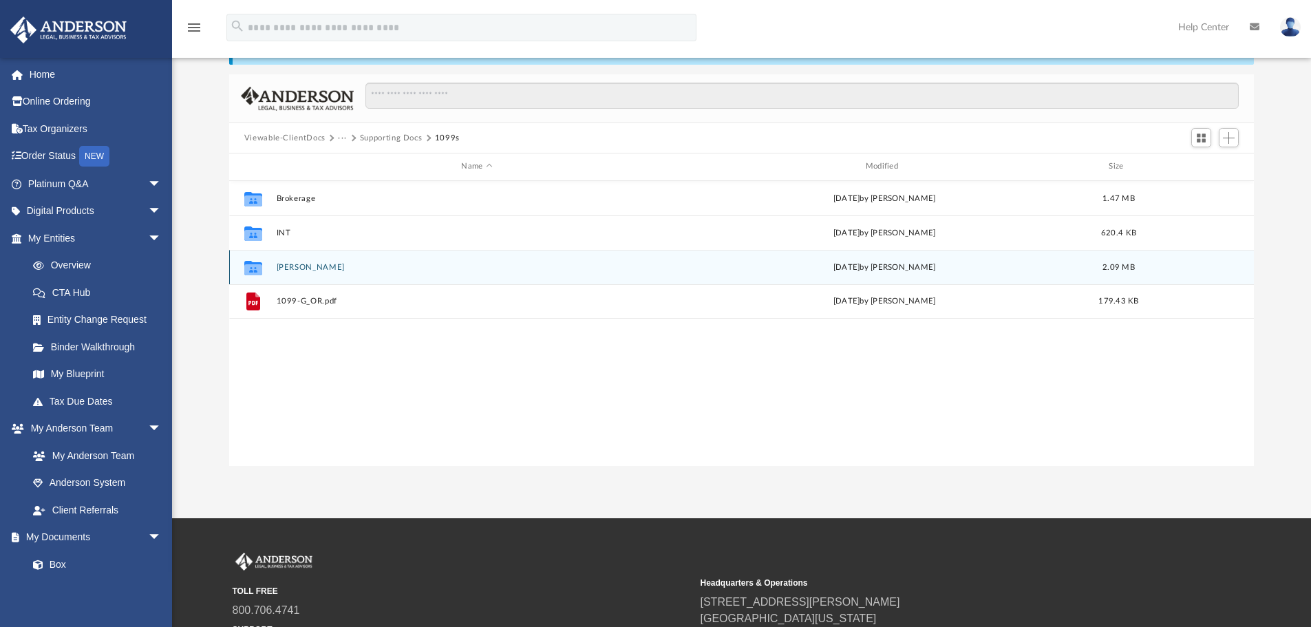
click at [300, 270] on button "IRA Rollovers" at bounding box center [476, 267] width 401 height 9
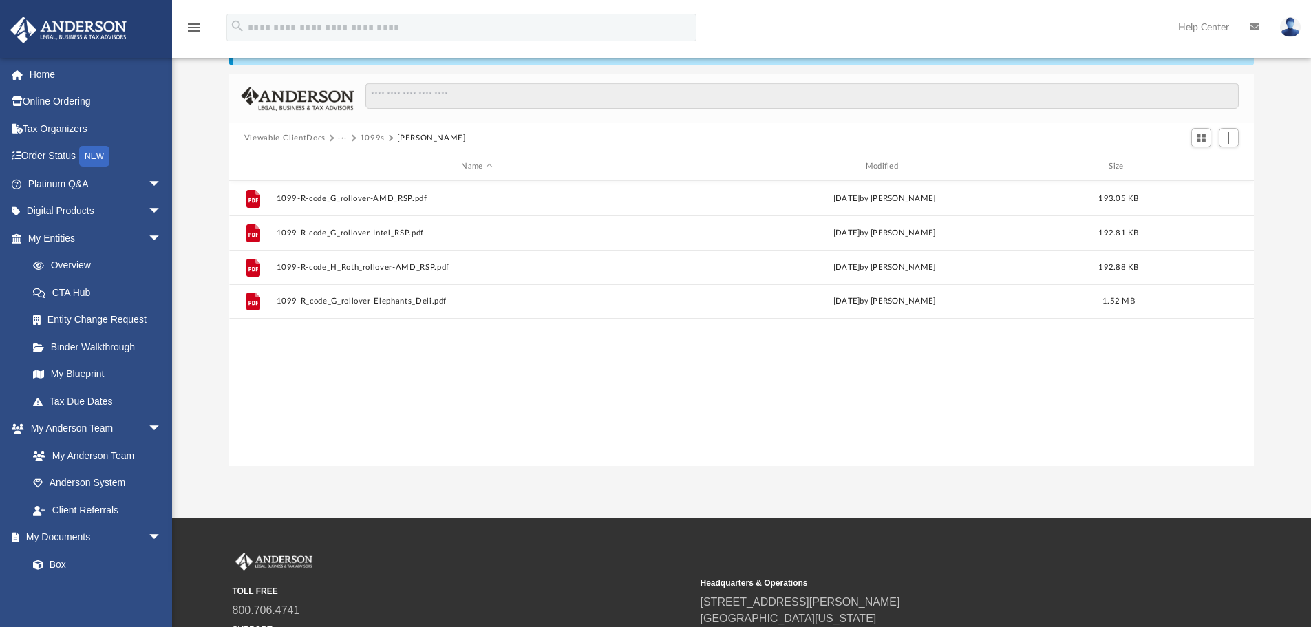
click at [369, 136] on button "1099s" at bounding box center [372, 138] width 25 height 12
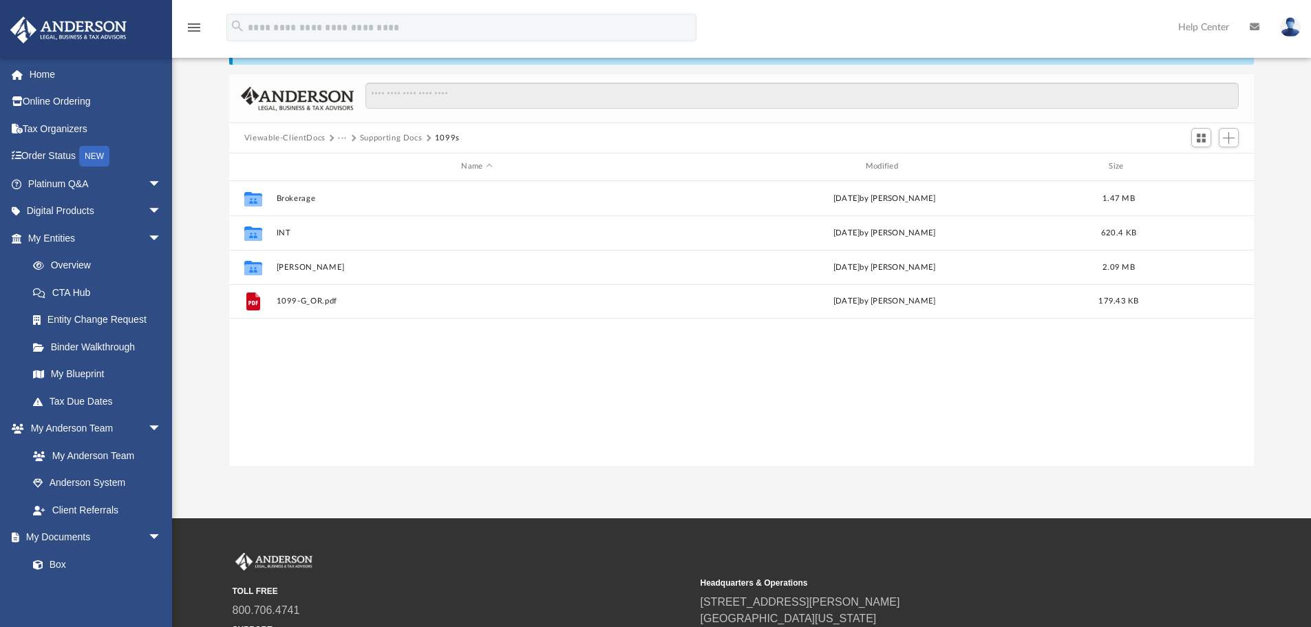
click at [383, 139] on button "Supporting Docs" at bounding box center [391, 138] width 63 height 12
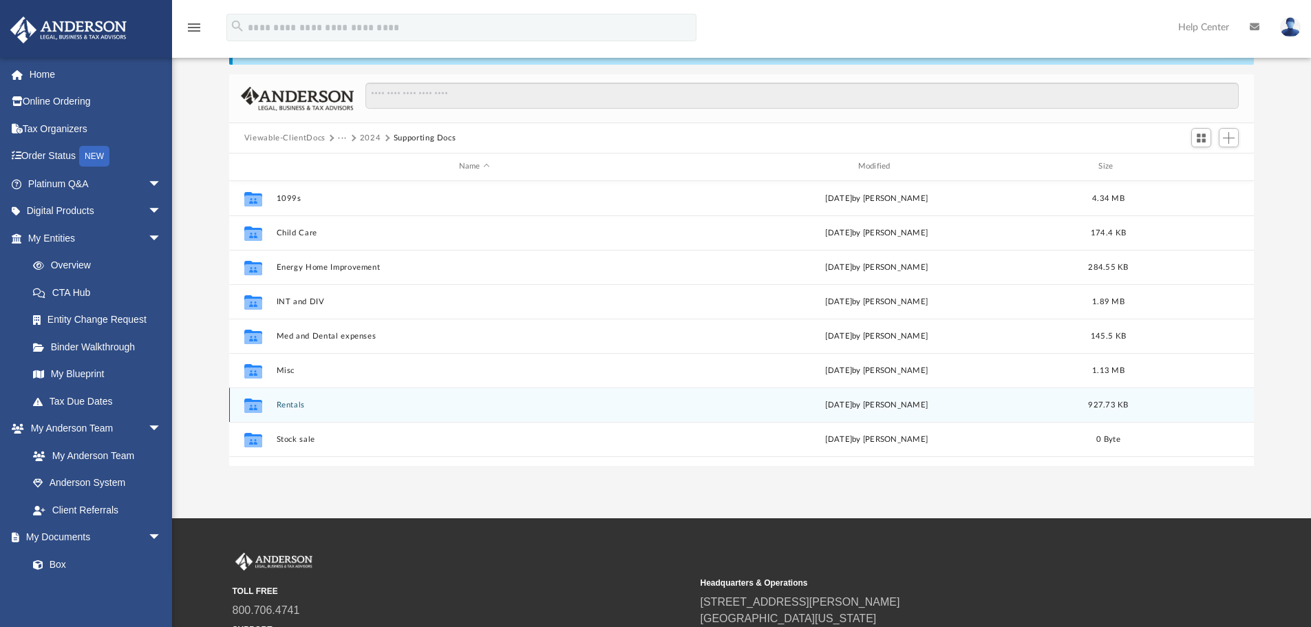
click at [295, 407] on button "Rentals" at bounding box center [474, 405] width 396 height 9
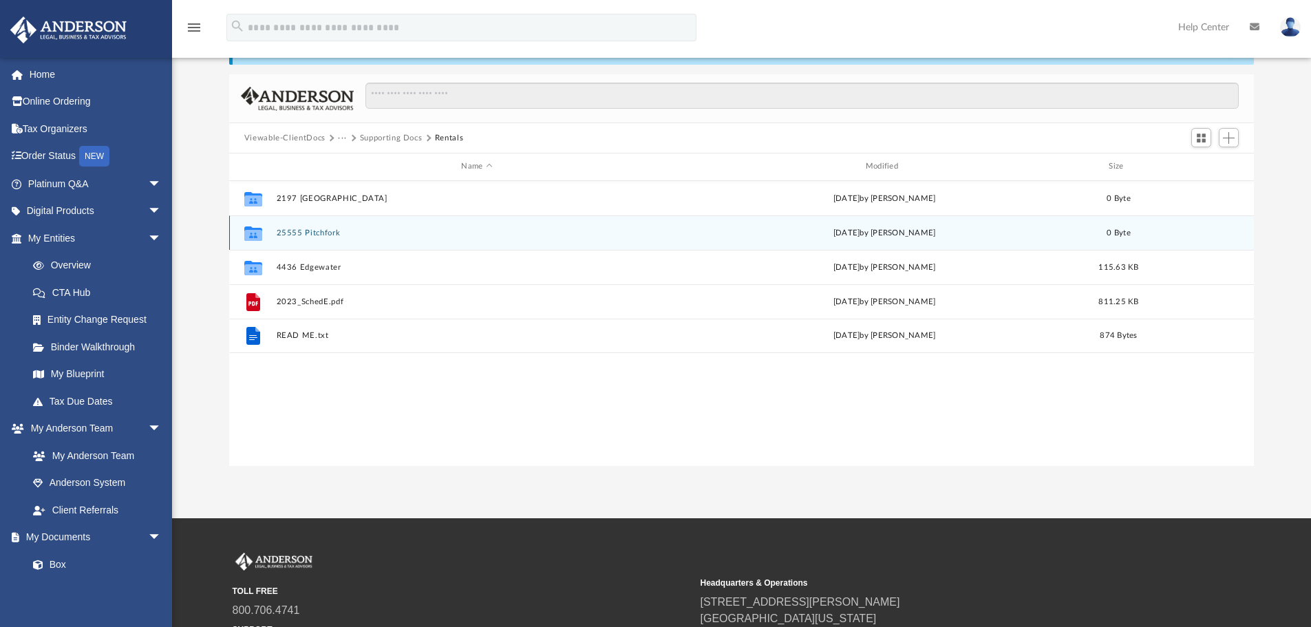
click at [319, 235] on button "25555 Pitchfork" at bounding box center [476, 233] width 401 height 9
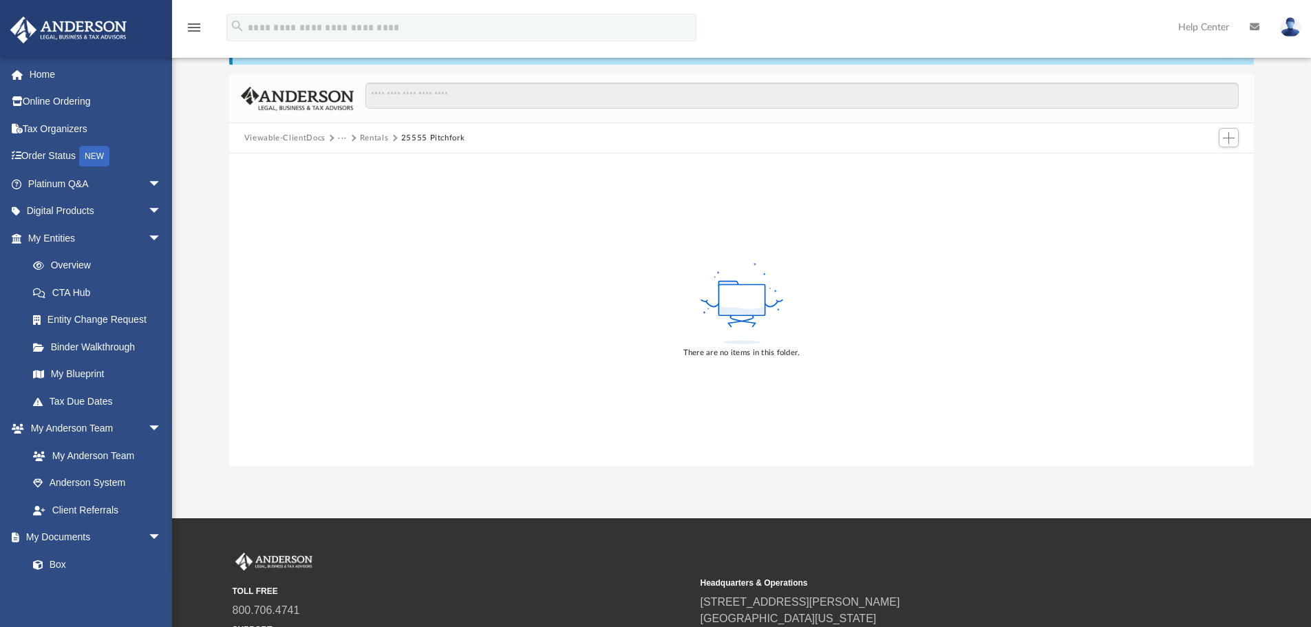
click at [290, 139] on button "Viewable-ClientDocs" at bounding box center [284, 138] width 81 height 12
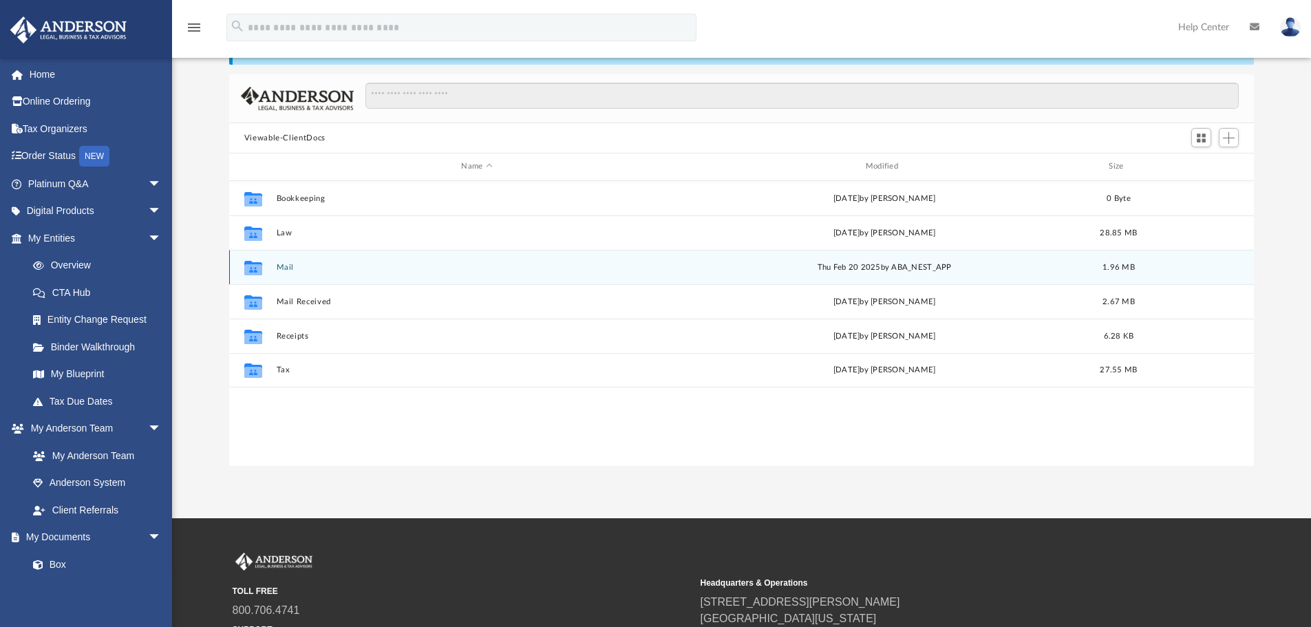
scroll to position [303, 1015]
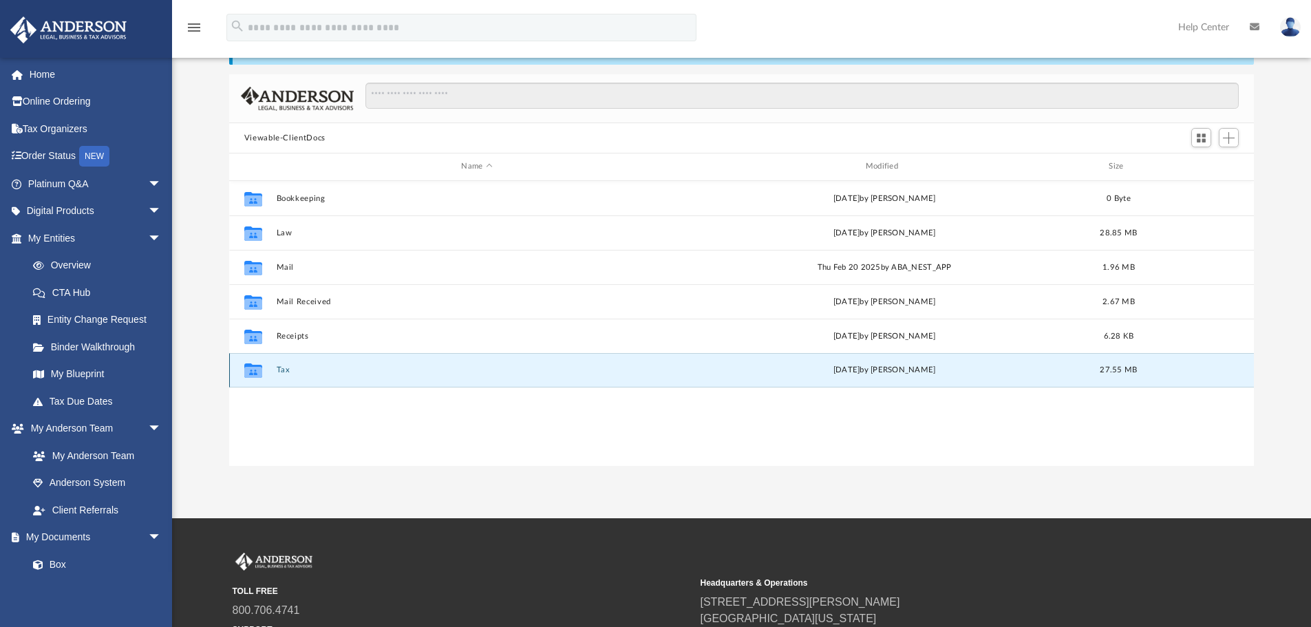
click at [282, 372] on button "Tax" at bounding box center [476, 369] width 401 height 9
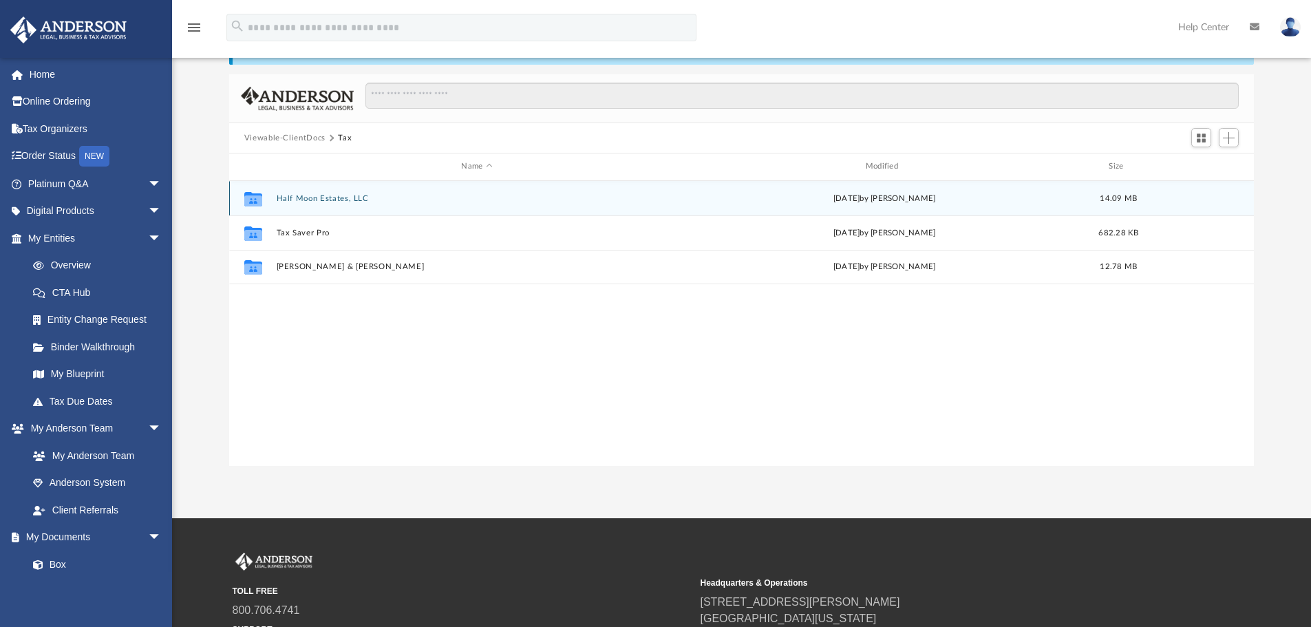
click at [345, 197] on button "Half Moon Estates, LLC" at bounding box center [476, 198] width 401 height 9
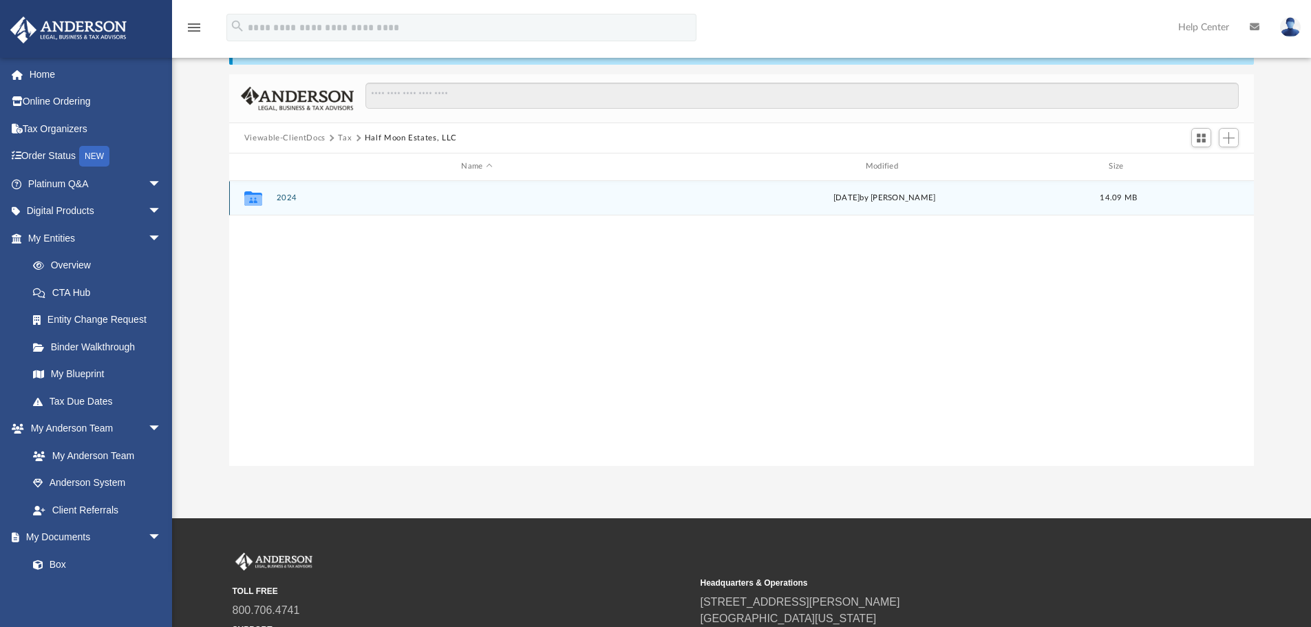
click at [292, 201] on button "2024" at bounding box center [476, 197] width 401 height 9
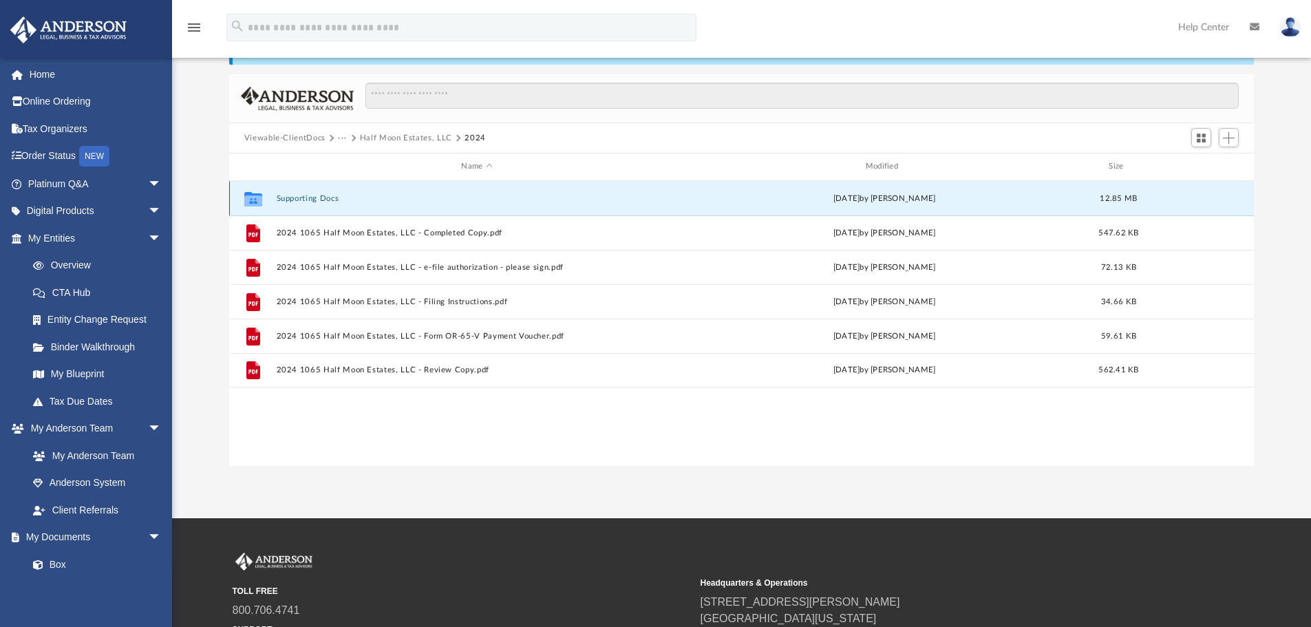
click at [334, 197] on button "Supporting Docs" at bounding box center [476, 198] width 401 height 9
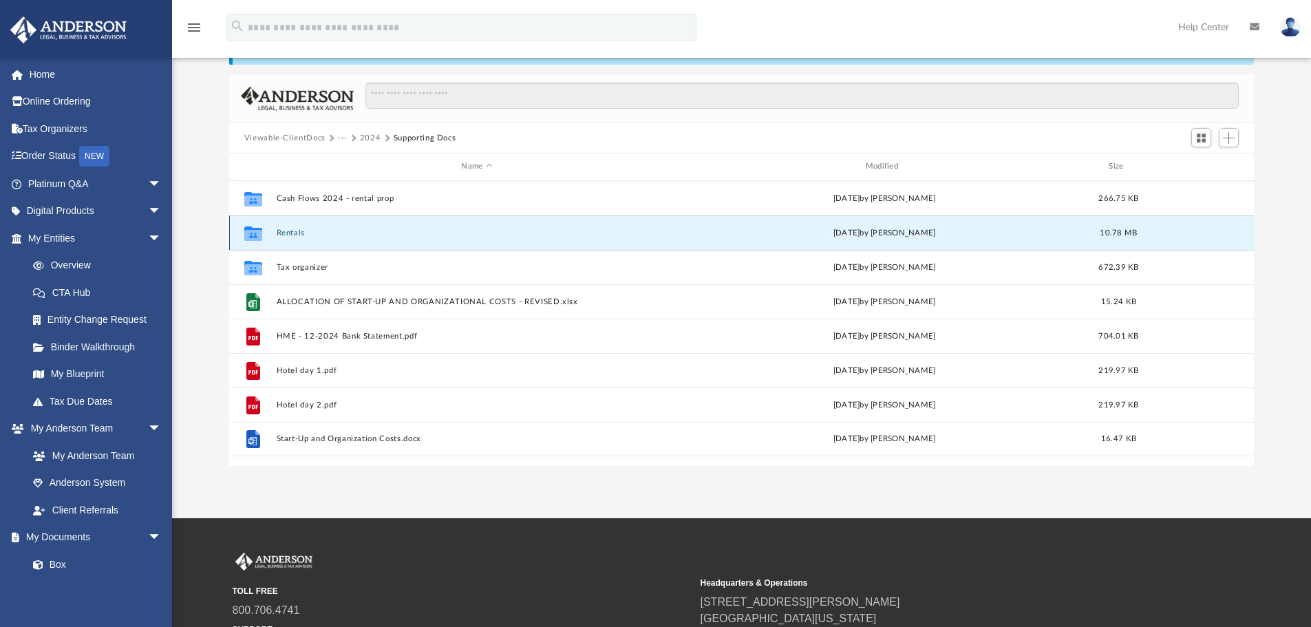
click at [294, 233] on button "Rentals" at bounding box center [476, 233] width 401 height 9
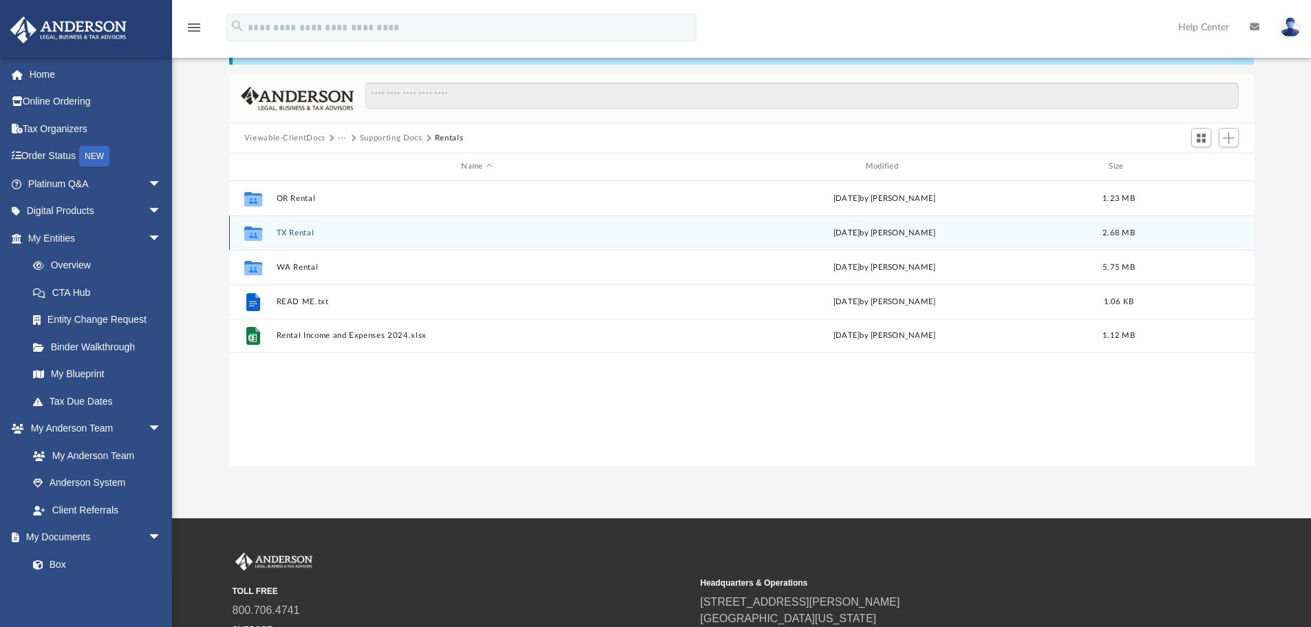
click at [304, 233] on button "TX Rental" at bounding box center [476, 233] width 401 height 9
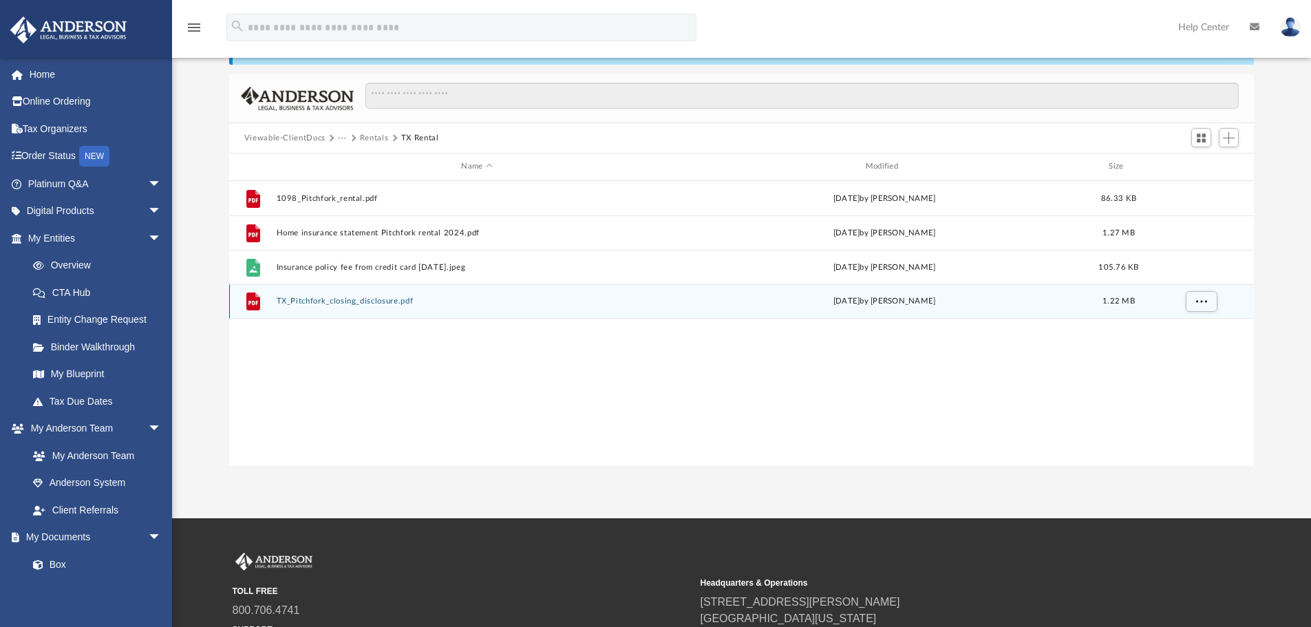
click at [351, 301] on button "TX_Pitchfork_closing_disclosure.pdf" at bounding box center [476, 301] width 401 height 9
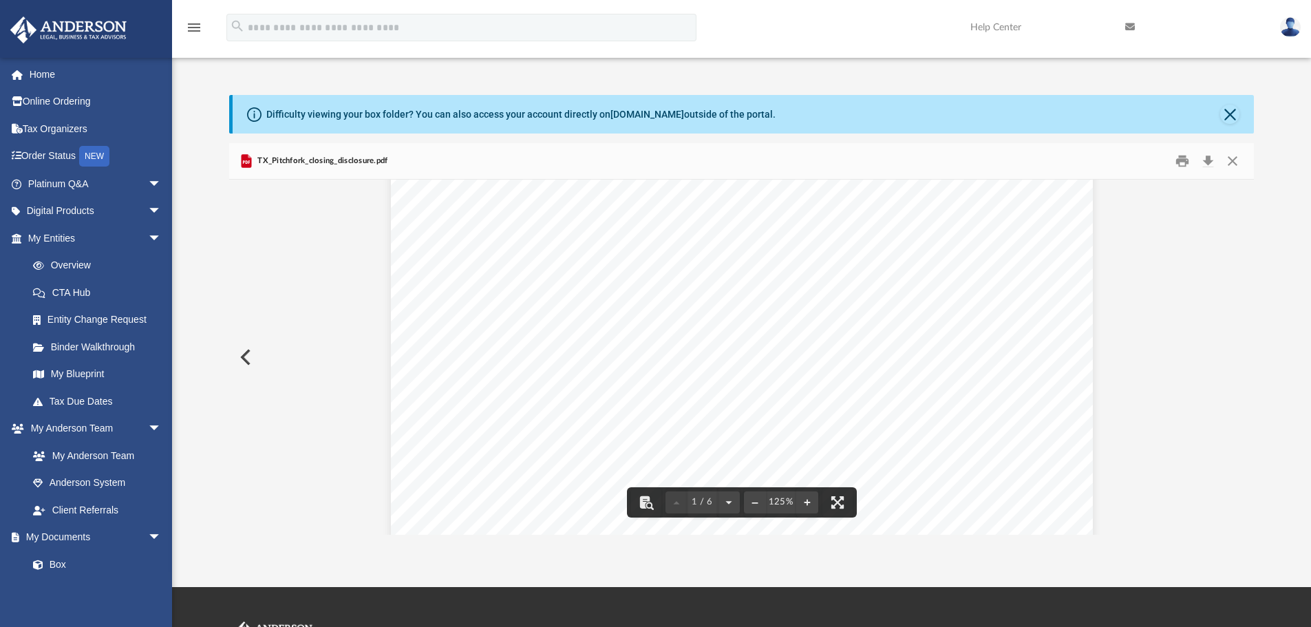
scroll to position [964, 0]
